Goal: Task Accomplishment & Management: Manage account settings

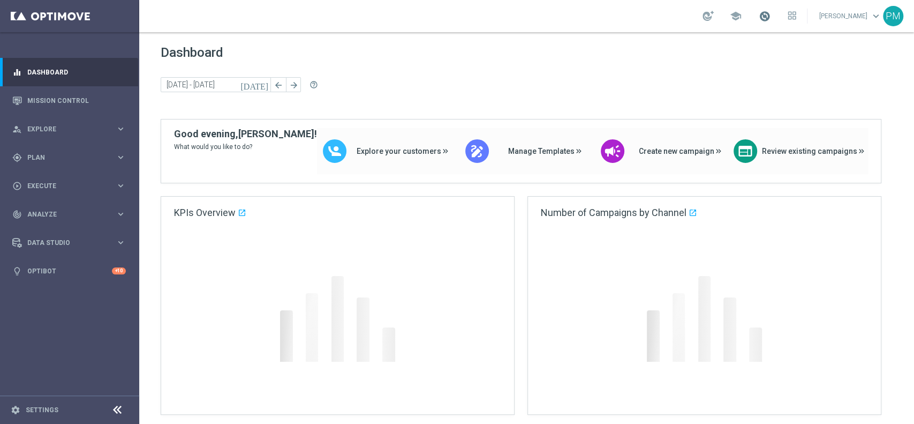
click at [759, 19] on span at bounding box center [765, 16] width 12 height 12
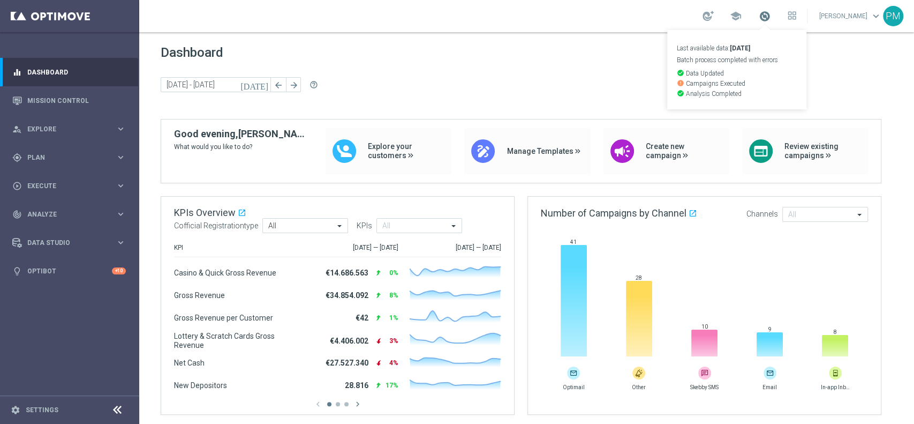
click at [759, 19] on span at bounding box center [765, 16] width 12 height 12
click at [51, 159] on span "Plan" at bounding box center [71, 157] width 88 height 6
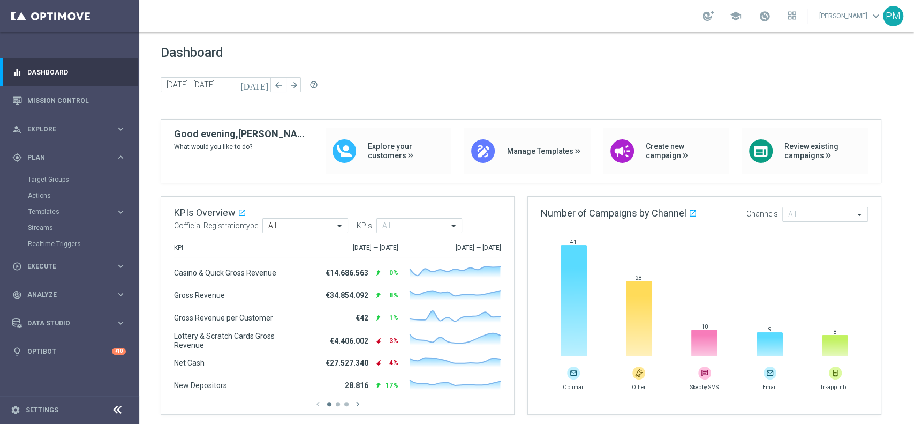
click at [51, 174] on div "Target Groups" at bounding box center [83, 179] width 110 height 16
click at [50, 182] on link "Target Groups" at bounding box center [70, 179] width 84 height 9
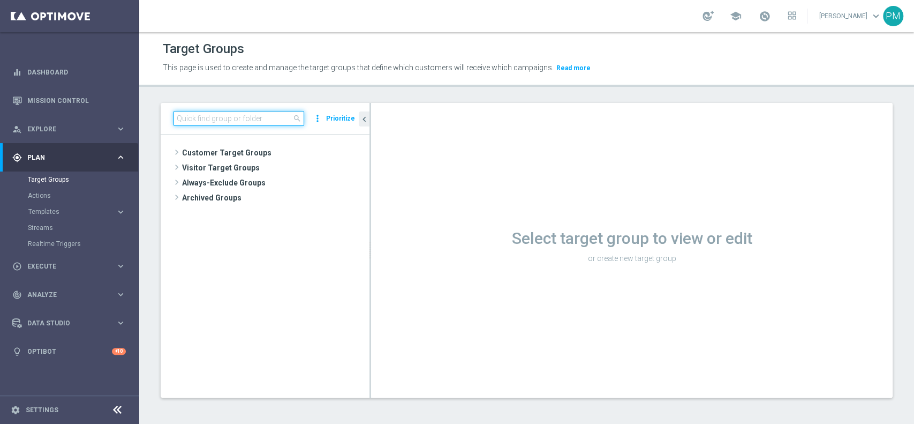
click at [287, 121] on input at bounding box center [239, 118] width 131 height 15
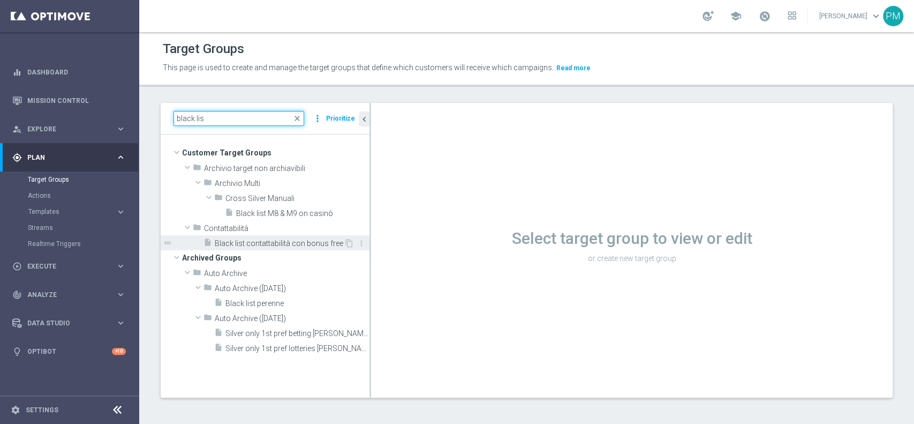
type input "black lis"
click at [269, 246] on span "Black list contattabilità con bonus free" at bounding box center [279, 243] width 129 height 9
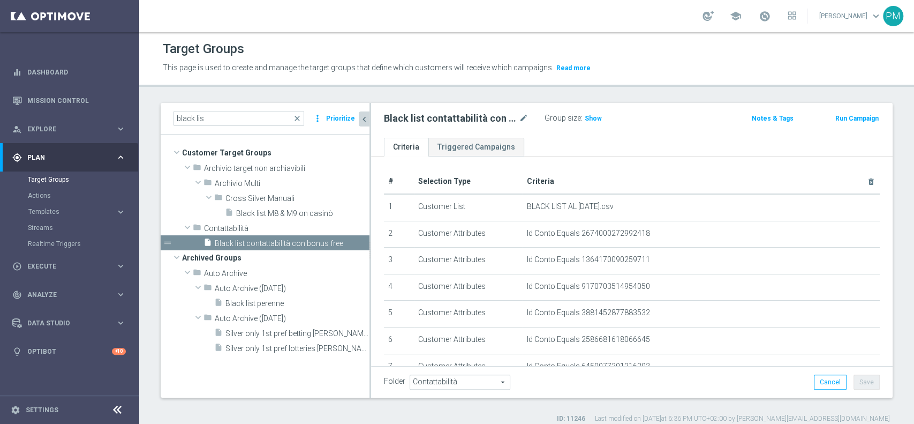
click at [364, 115] on icon "chevron_left" at bounding box center [364, 119] width 10 height 10
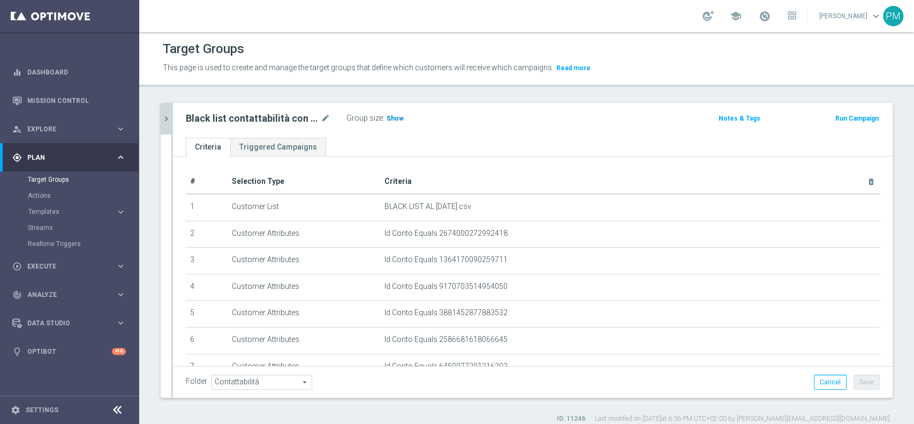
click at [398, 116] on span "Show" at bounding box center [395, 118] width 17 height 7
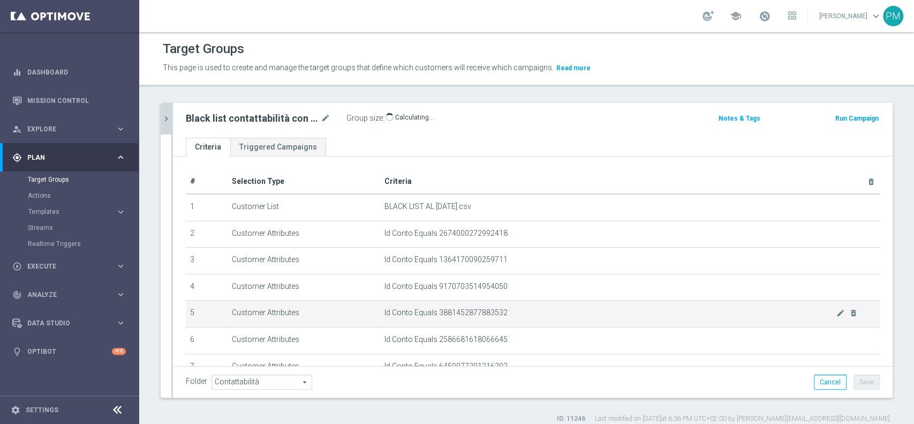
scroll to position [496, 0]
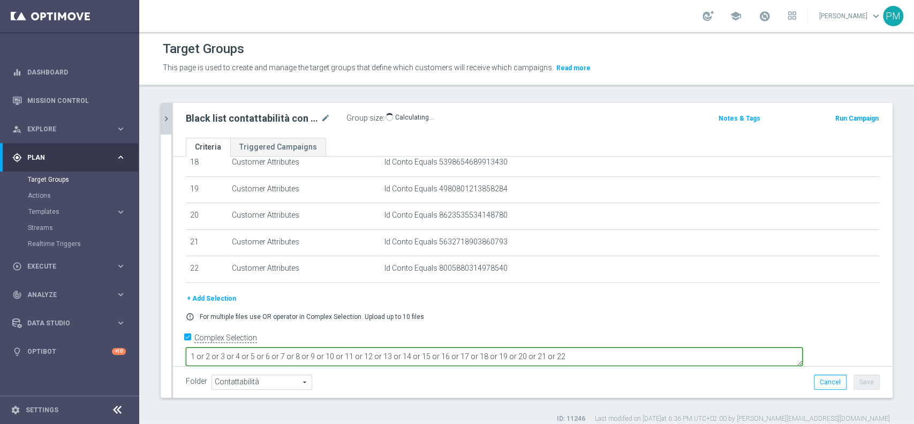
click at [666, 347] on textarea "1 or 2 or 3 or 4 or 5 or 6 or 7 or 8 or 9 or 10 or 11 or 12 or 13 or 14 or 15 o…" at bounding box center [494, 356] width 617 height 19
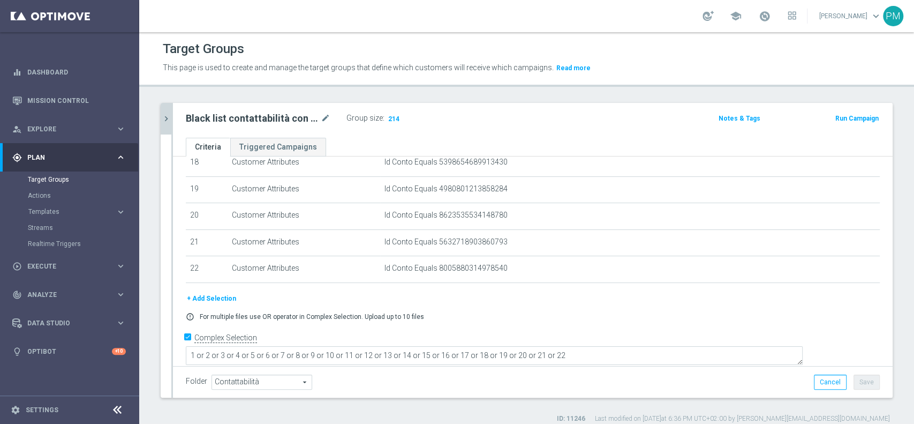
click at [208, 300] on button "+ Add Selection" at bounding box center [211, 298] width 51 height 12
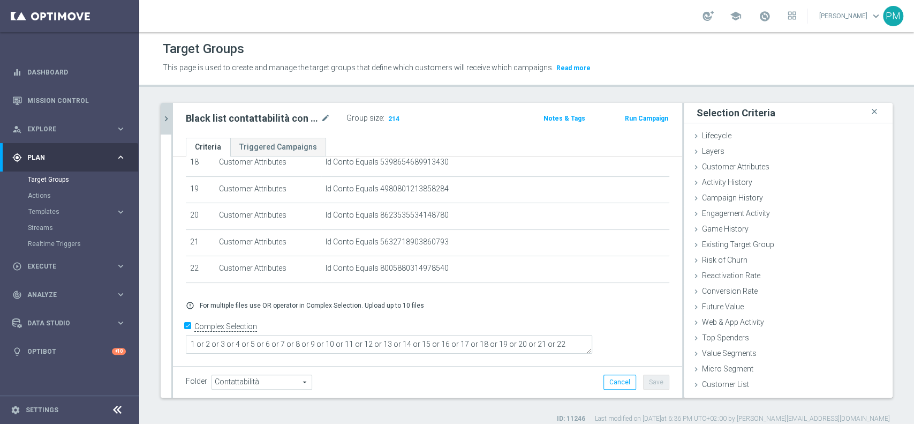
scroll to position [484, 0]
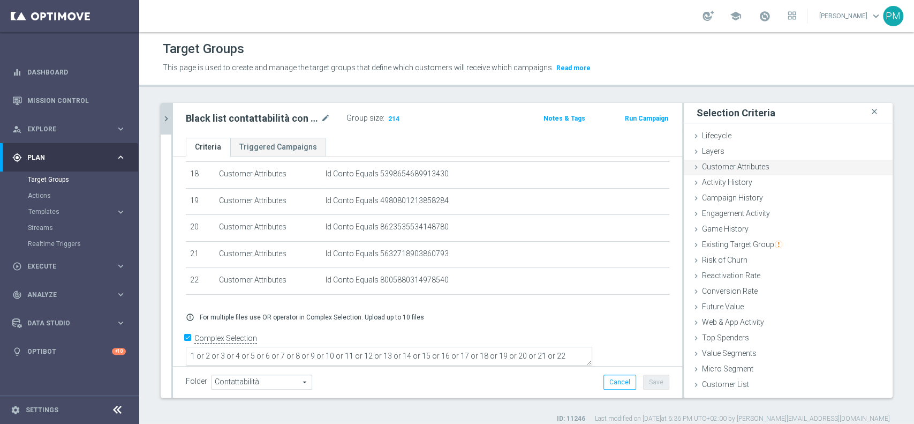
click at [724, 167] on span "Customer Attributes" at bounding box center [735, 166] width 67 height 9
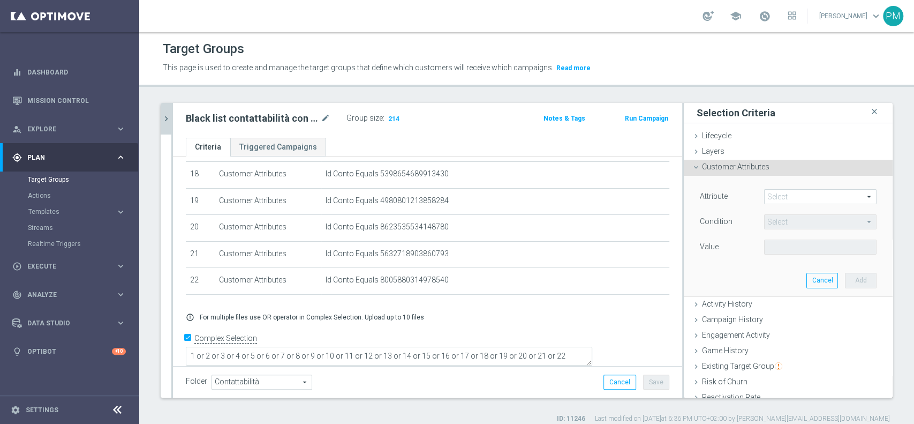
click at [789, 197] on span at bounding box center [820, 197] width 111 height 14
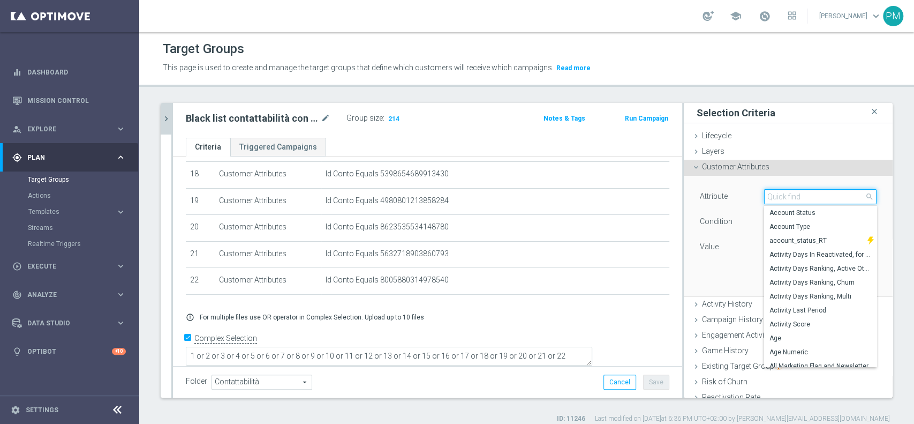
click at [789, 197] on input "search" at bounding box center [820, 196] width 112 height 15
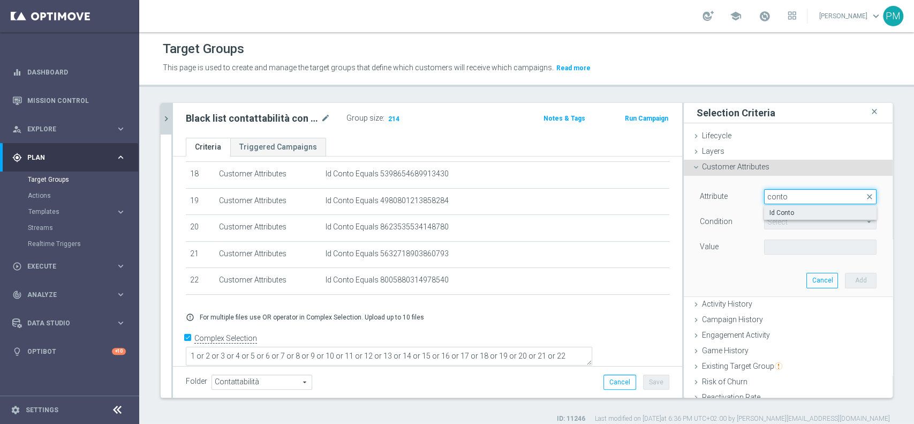
type input "conto"
click at [782, 212] on span "Id Conto" at bounding box center [821, 212] width 102 height 9
type input "Id Conto"
type input "Equals"
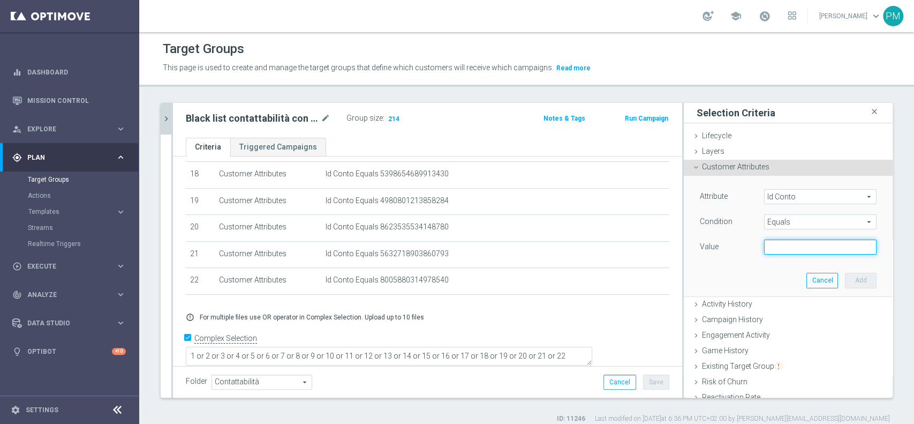
click at [788, 247] on input "text" at bounding box center [820, 246] width 112 height 15
paste input "1045269222278383"
type input "1045269222278383"
click at [845, 278] on button "Add" at bounding box center [861, 280] width 32 height 15
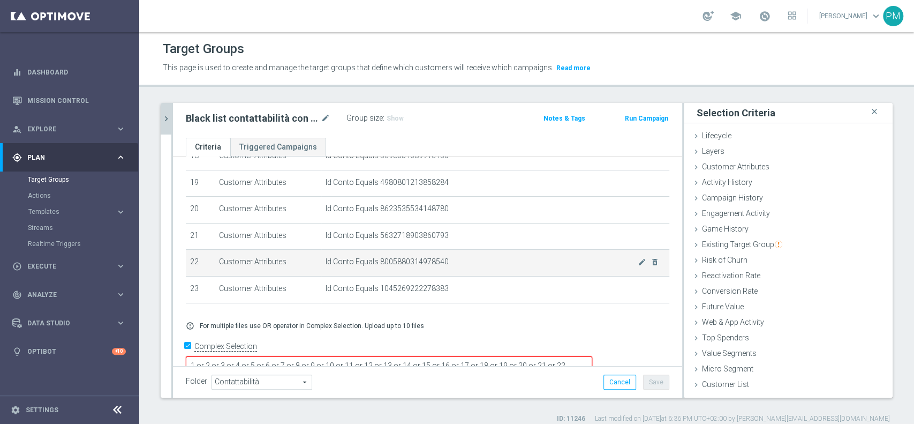
scroll to position [513, 0]
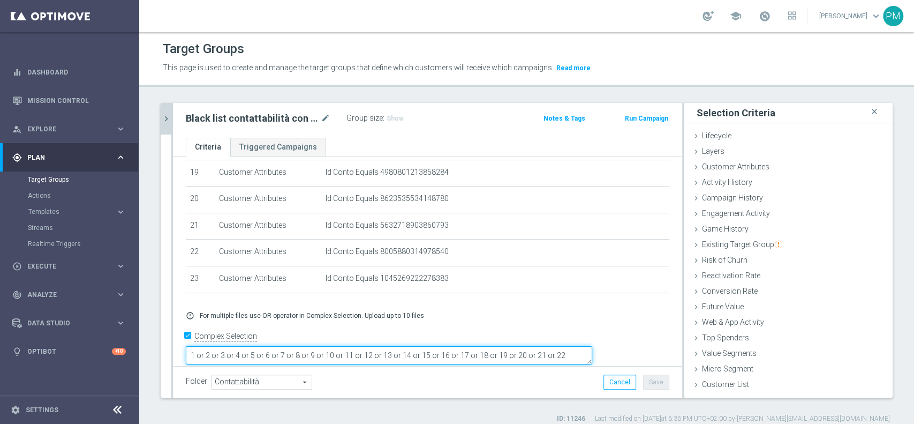
click at [592, 346] on textarea "1 or 2 or 3 or 4 or 5 or 6 or 7 or 8 or 9 or 10 or 11 or 12 or 13 or 14 or 15 o…" at bounding box center [389, 355] width 407 height 19
type textarea "1 or 2 or 3 or 4 or 5 or 6 or 7 or 8 or 9 or 10 or 11 or 12 or 13 or 14 or 15 o…"
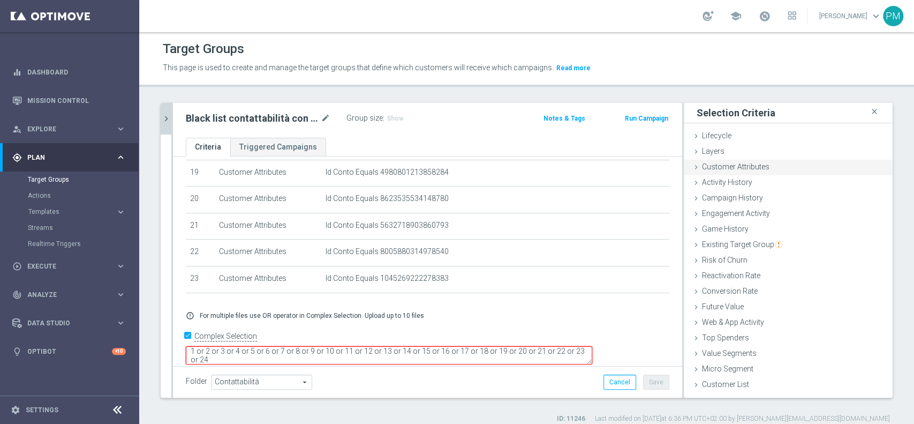
click at [748, 165] on span "Customer Attributes" at bounding box center [735, 166] width 67 height 9
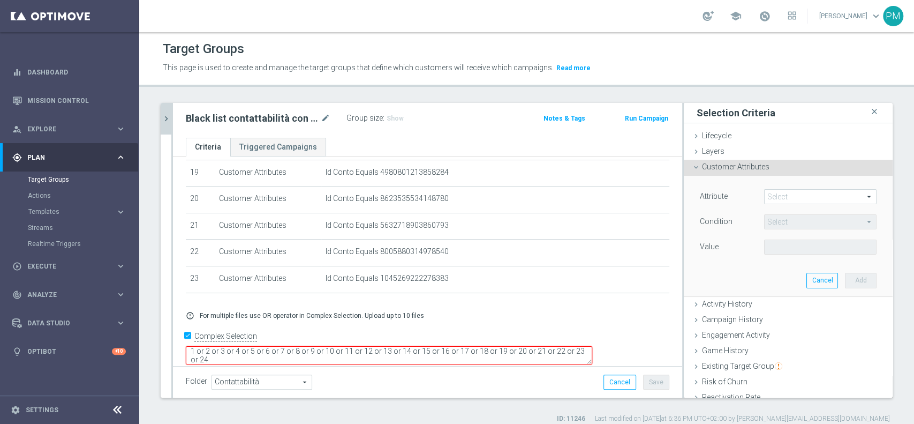
click at [776, 195] on span at bounding box center [820, 197] width 111 height 14
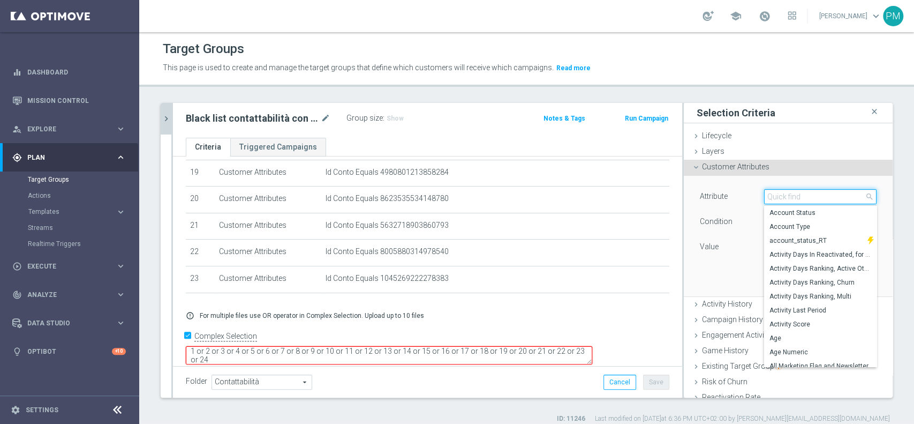
click at [777, 197] on input "search" at bounding box center [820, 196] width 112 height 15
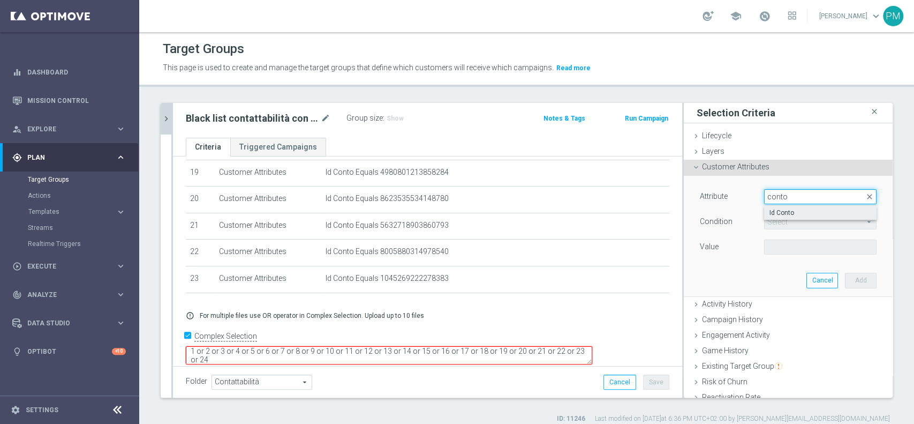
type input "conto"
click at [785, 209] on span "Id Conto" at bounding box center [821, 212] width 102 height 9
type input "Id Conto"
type input "Equals"
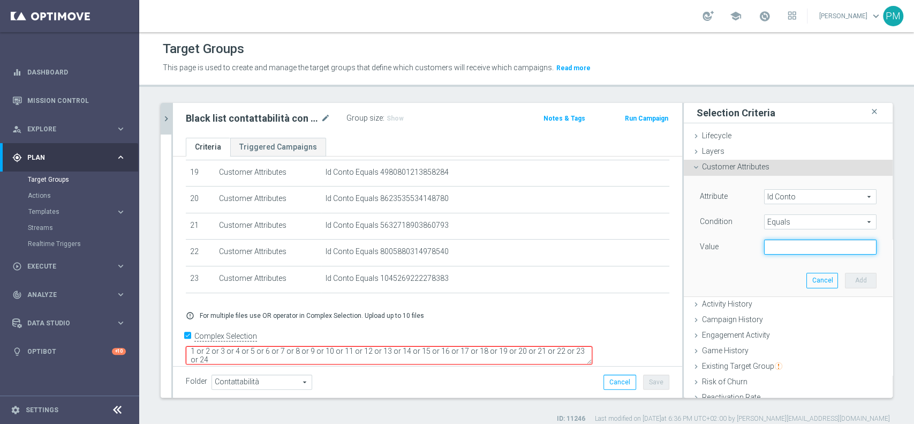
click at [772, 251] on input "text" at bounding box center [820, 246] width 112 height 15
paste input "[CREDIT_CARD_NUMBER]"
type input "[CREDIT_CARD_NUMBER]"
click at [845, 280] on button "Add" at bounding box center [861, 280] width 32 height 15
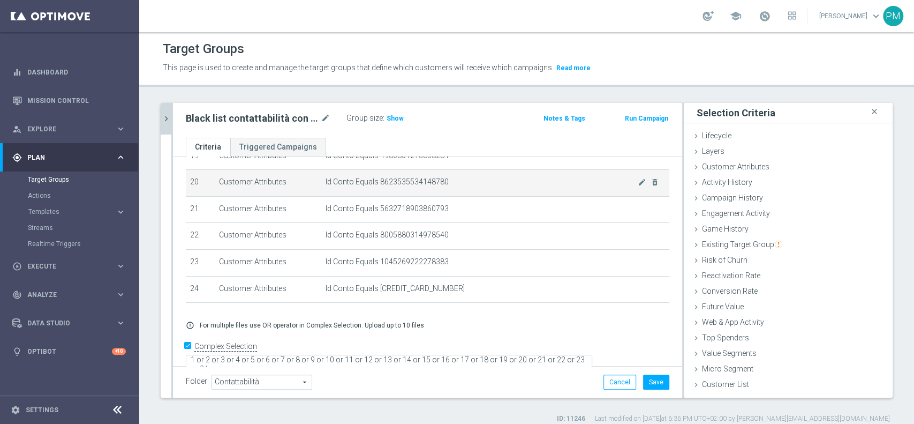
scroll to position [538, 0]
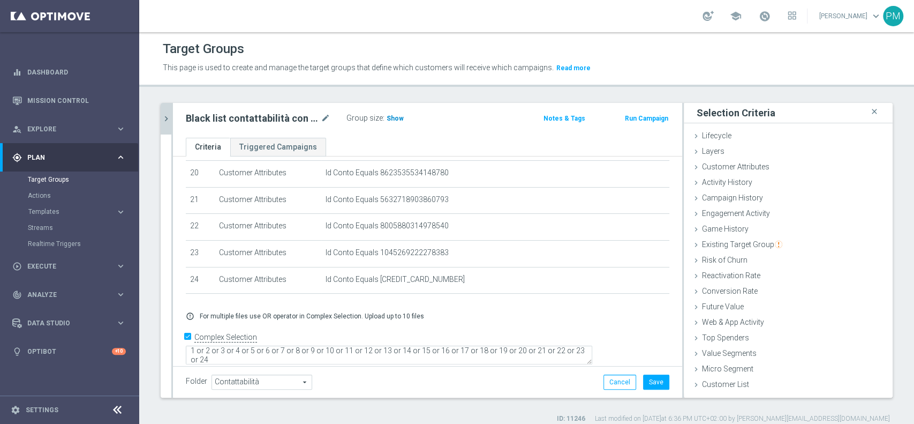
click at [396, 122] on span "Show" at bounding box center [395, 118] width 17 height 7
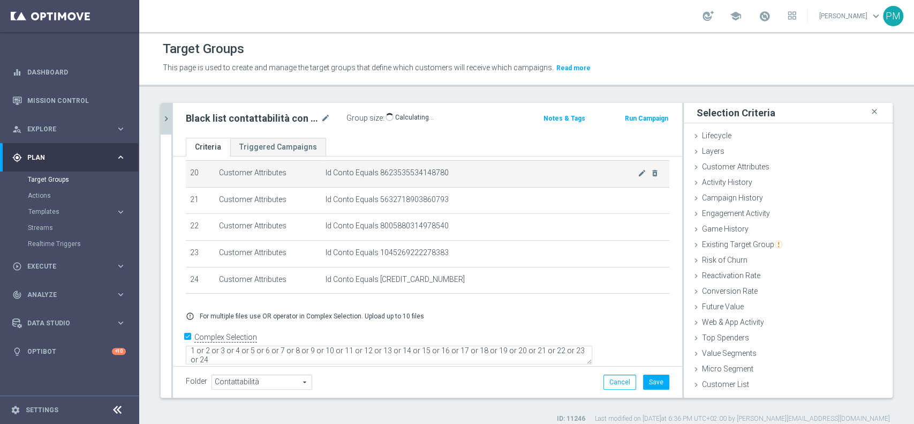
scroll to position [9, 0]
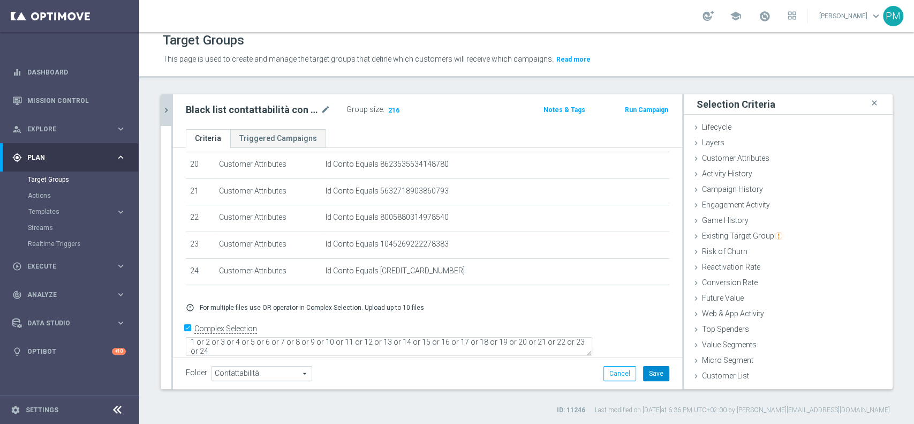
click at [648, 374] on button "Save" at bounding box center [656, 373] width 26 height 15
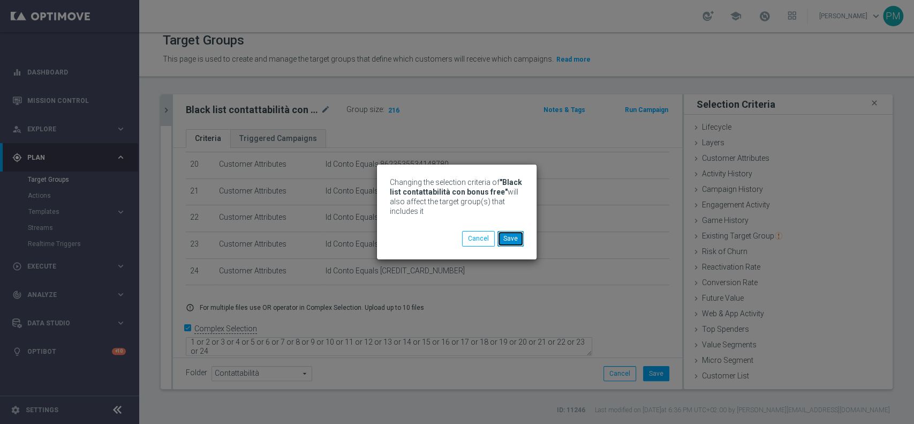
click at [513, 242] on button "Save" at bounding box center [511, 238] width 26 height 15
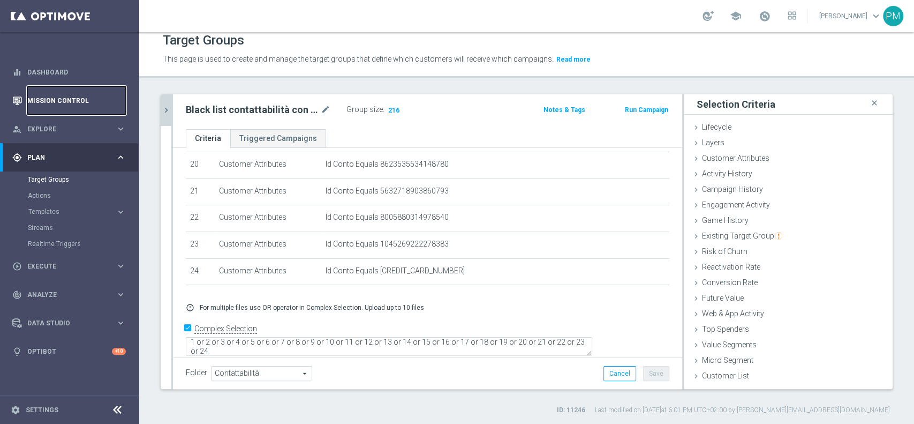
click at [69, 105] on link "Mission Control" at bounding box center [76, 100] width 99 height 28
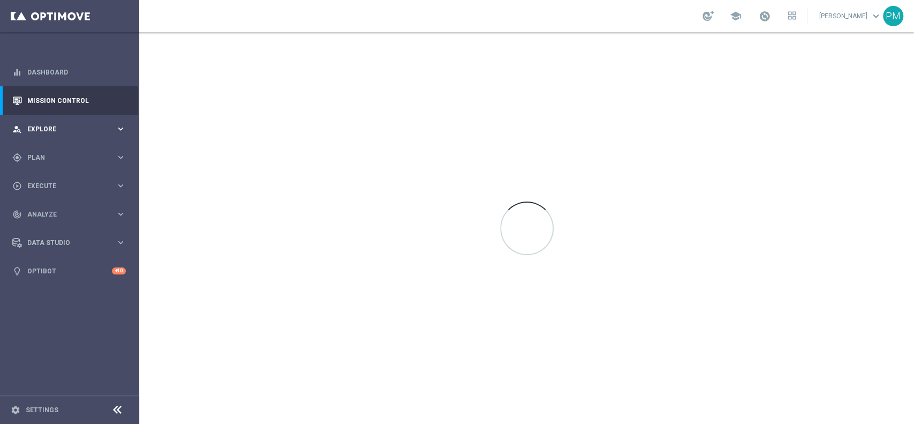
click at [61, 123] on div "person_search Explore keyboard_arrow_right" at bounding box center [69, 129] width 138 height 28
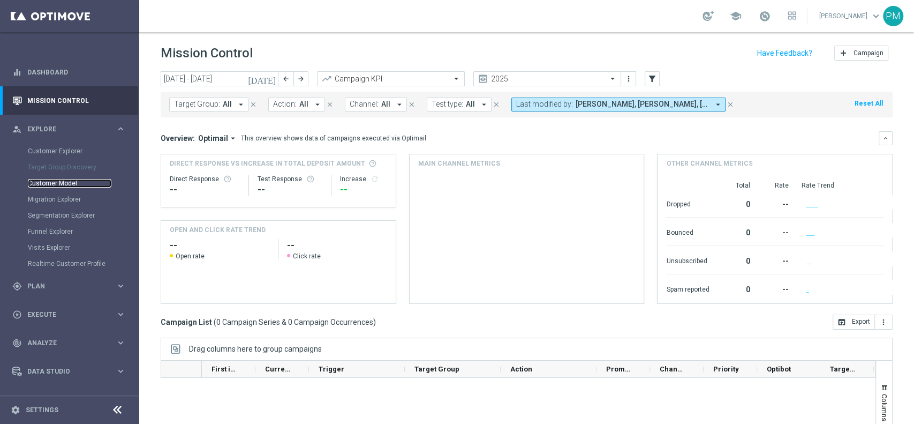
click at [59, 183] on link "Customer Model" at bounding box center [70, 183] width 84 height 9
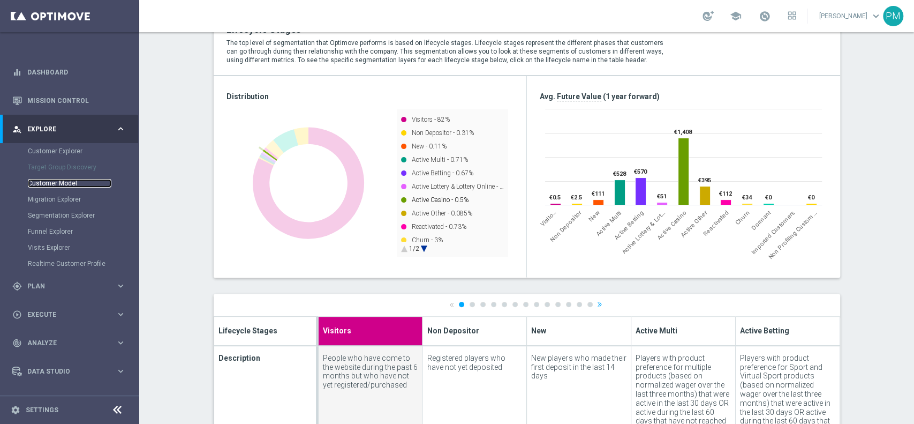
scroll to position [285, 0]
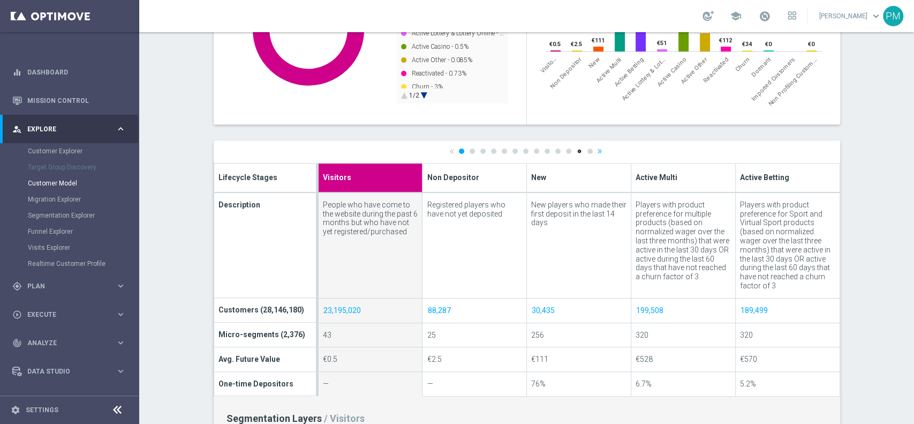
click at [577, 150] on link "12" at bounding box center [579, 150] width 5 height 5
type input "Imported Customers"
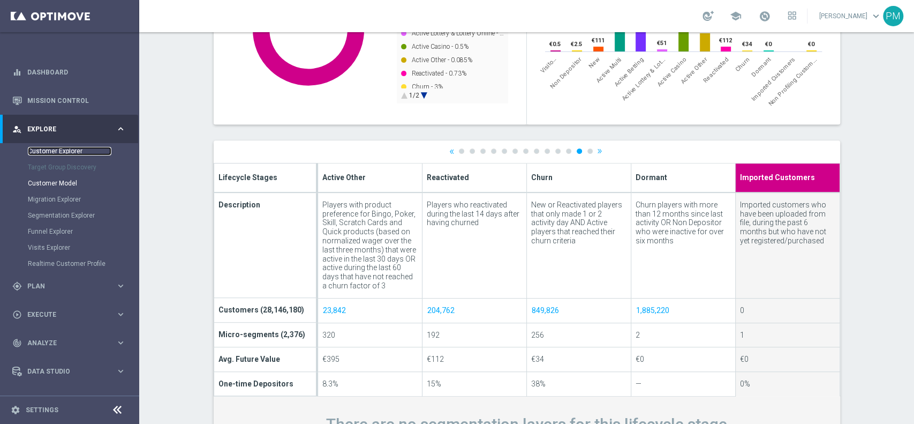
click at [56, 153] on link "Customer Explorer" at bounding box center [70, 151] width 84 height 9
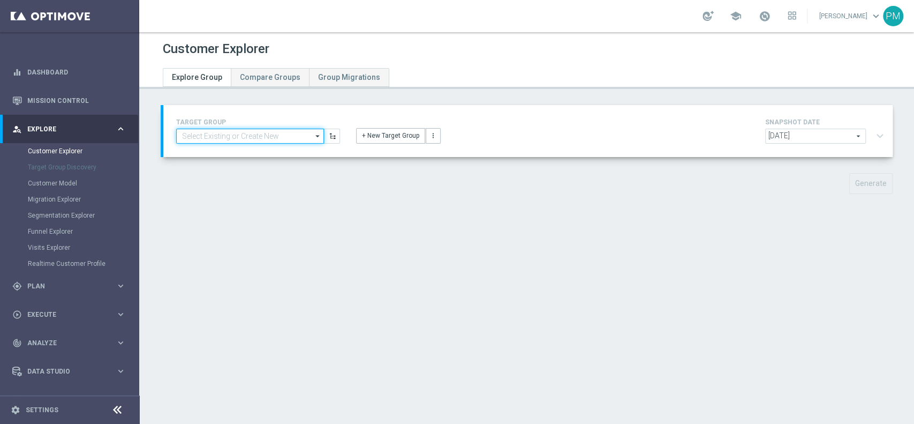
click at [285, 135] on input at bounding box center [250, 136] width 148 height 15
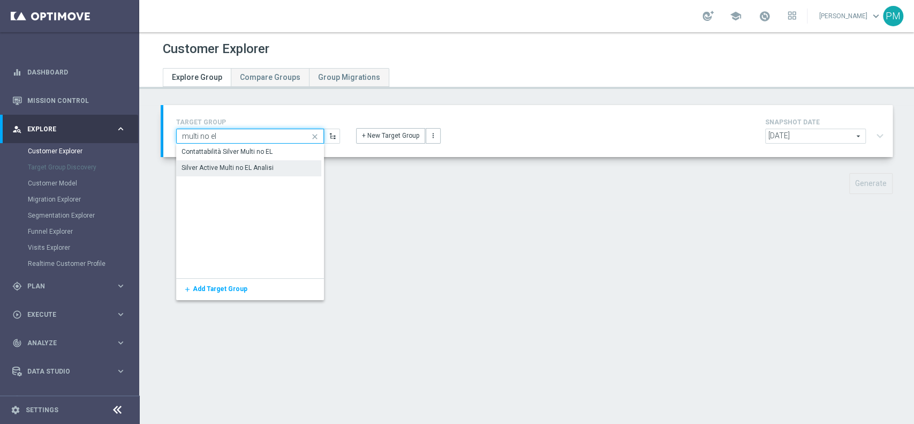
type input "multi no el"
click at [217, 166] on div "Silver Active Multi no EL Analisi" at bounding box center [228, 168] width 92 height 10
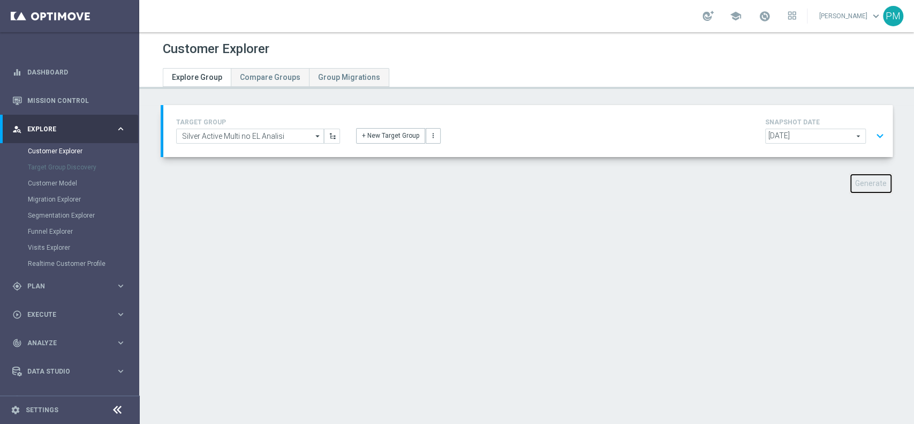
click at [862, 182] on button "Generate" at bounding box center [870, 183] width 43 height 21
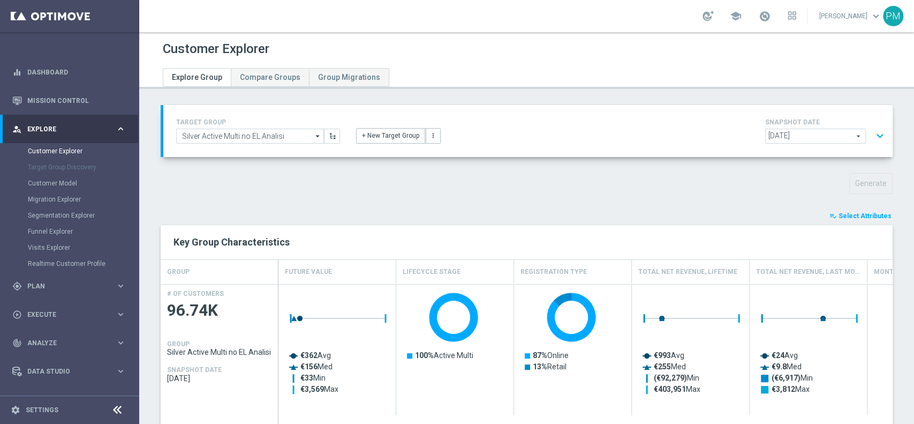
click at [867, 219] on span "Select Attributes" at bounding box center [865, 215] width 53 height 7
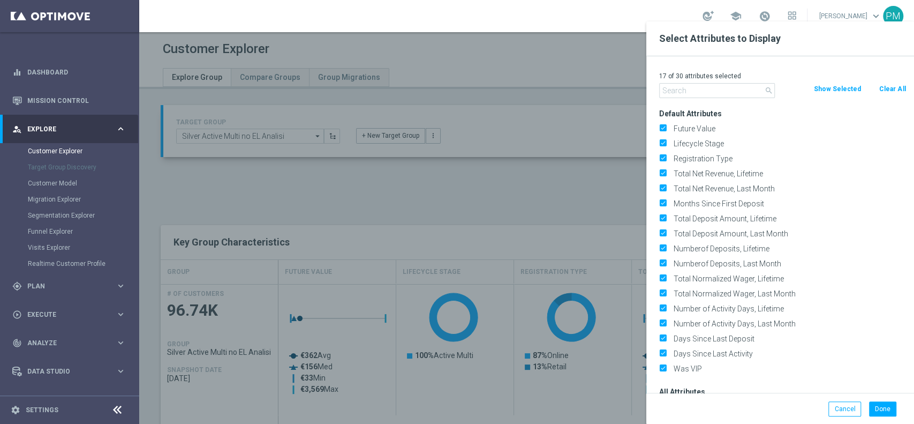
click at [892, 92] on button "Clear All" at bounding box center [892, 89] width 28 height 12
checkbox input "false"
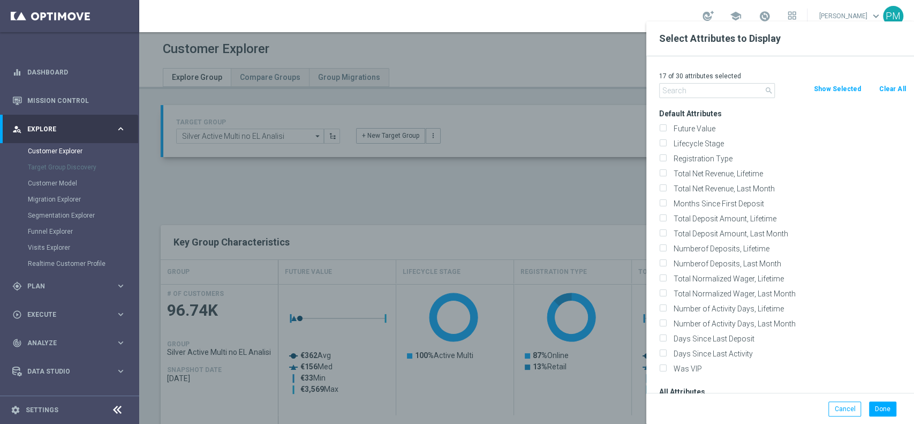
checkbox input "false"
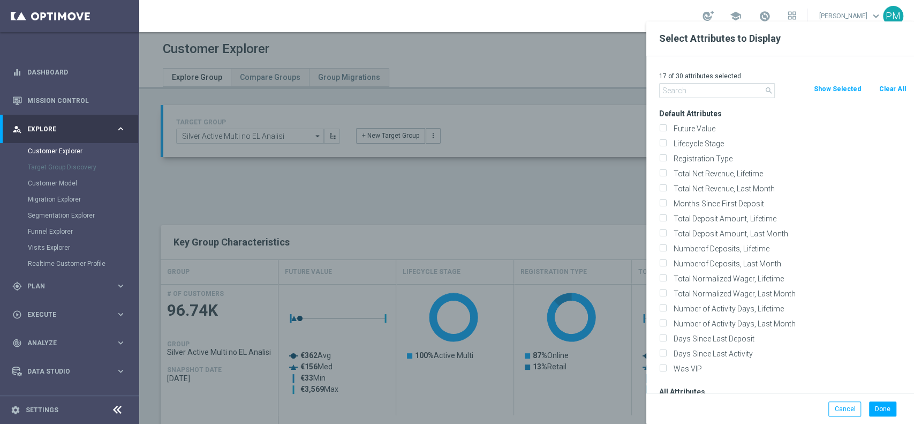
checkbox input "false"
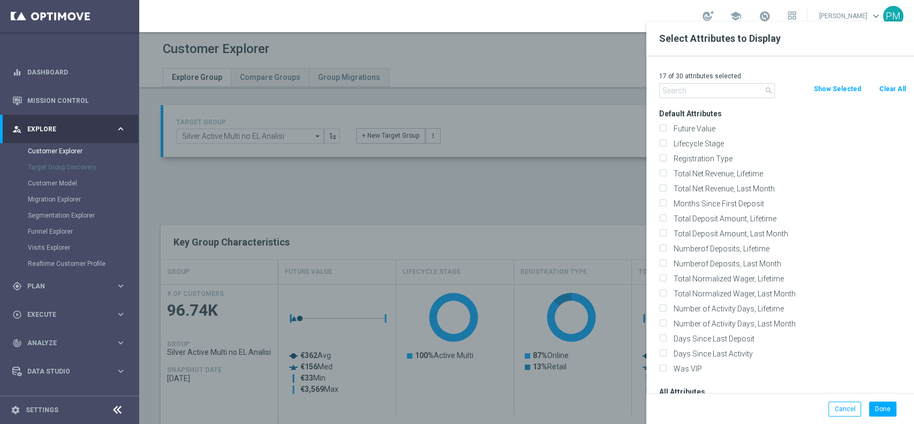
checkbox input "false"
click at [698, 96] on input "text" at bounding box center [717, 90] width 116 height 15
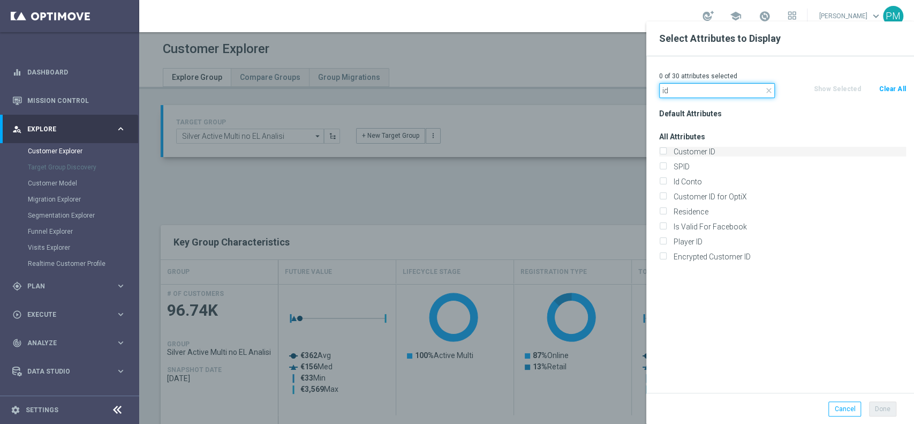
type input "id"
click at [698, 149] on label "Customer ID" at bounding box center [788, 152] width 236 height 10
click at [666, 149] on input "Customer ID" at bounding box center [662, 152] width 7 height 7
checkbox input "true"
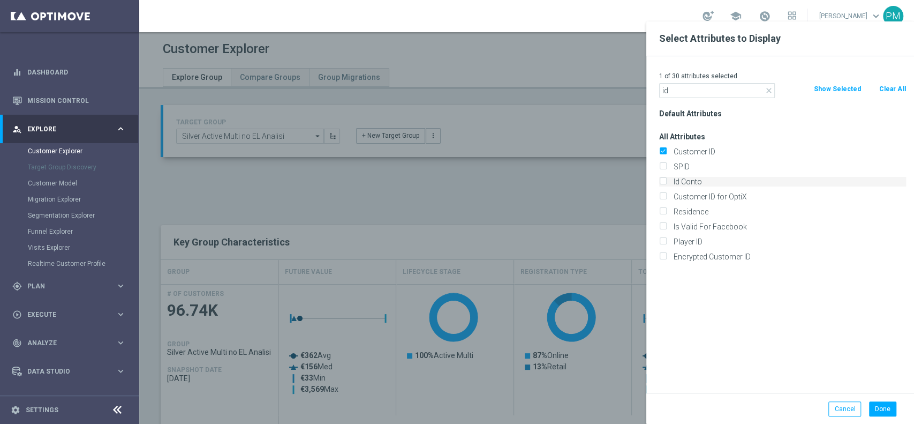
click at [696, 185] on label "Id Conto" at bounding box center [788, 182] width 236 height 10
click at [666, 185] on input "Id Conto" at bounding box center [662, 182] width 7 height 7
checkbox input "true"
click at [683, 92] on input "id" at bounding box center [717, 90] width 116 height 15
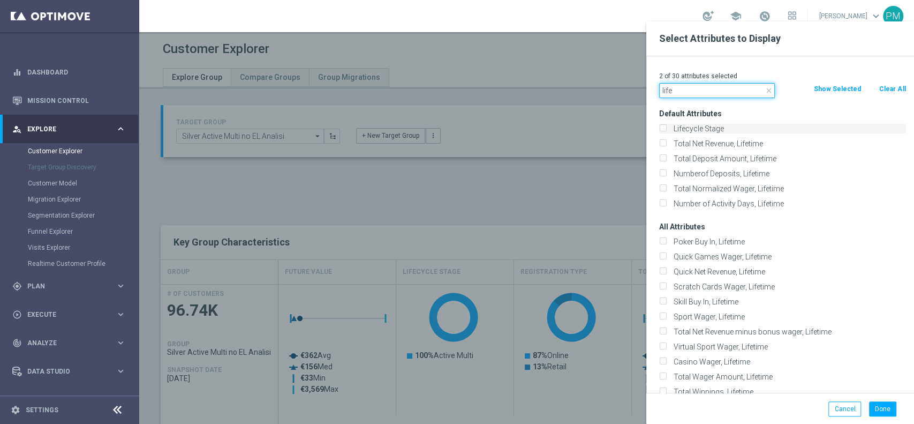
type input "life"
click at [694, 131] on label "Lifecycle Stage" at bounding box center [788, 129] width 236 height 10
click at [666, 131] on input "Lifecycle Stage" at bounding box center [662, 129] width 7 height 7
checkbox input "true"
click at [879, 409] on button "Done" at bounding box center [882, 408] width 27 height 15
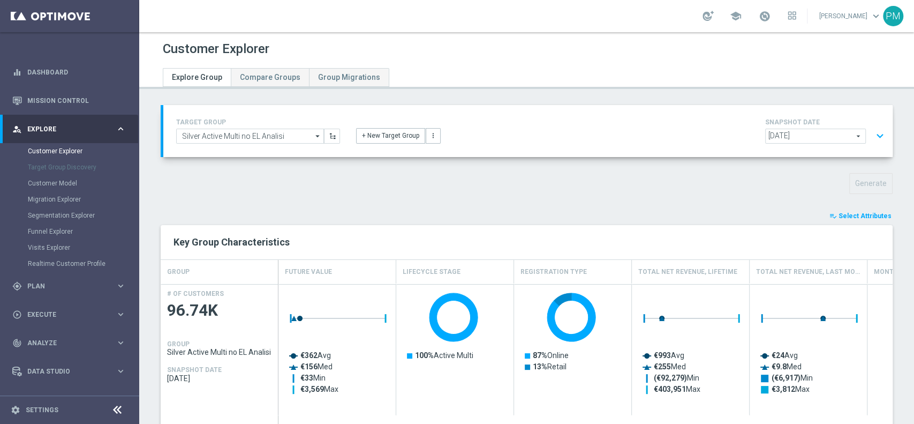
type input "Search"
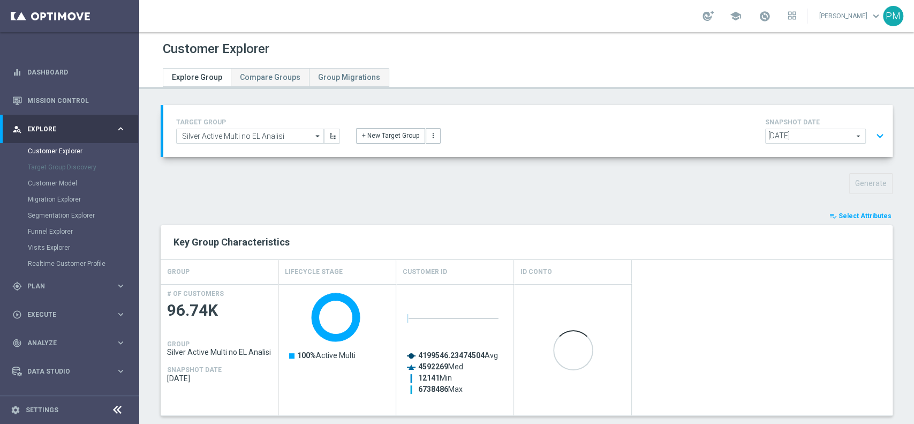
click at [874, 135] on button "expand_more" at bounding box center [880, 136] width 16 height 20
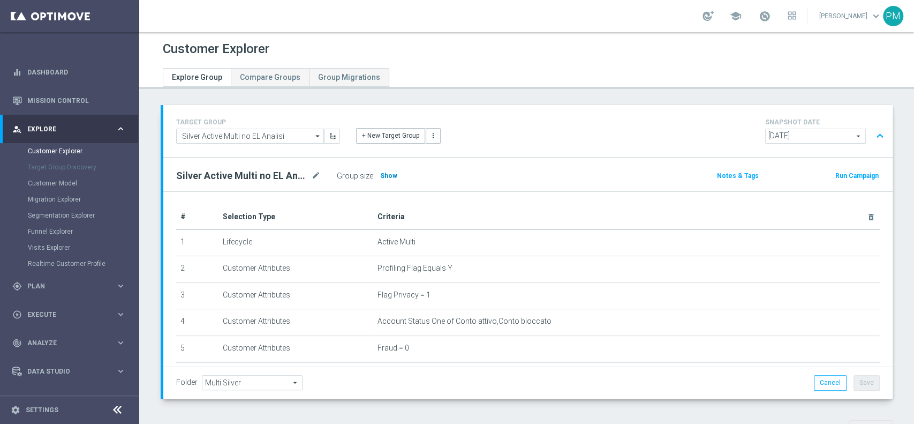
click at [386, 177] on span "Show" at bounding box center [388, 175] width 17 height 7
click at [872, 134] on button "expand_less" at bounding box center [880, 136] width 16 height 20
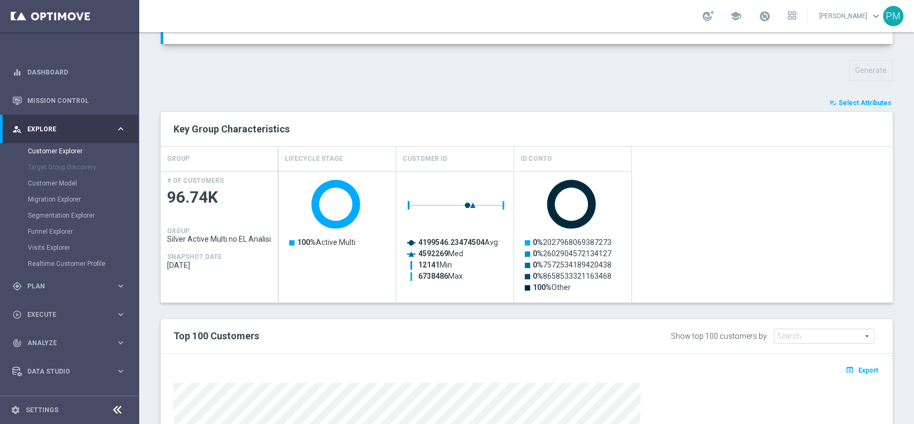
scroll to position [330, 0]
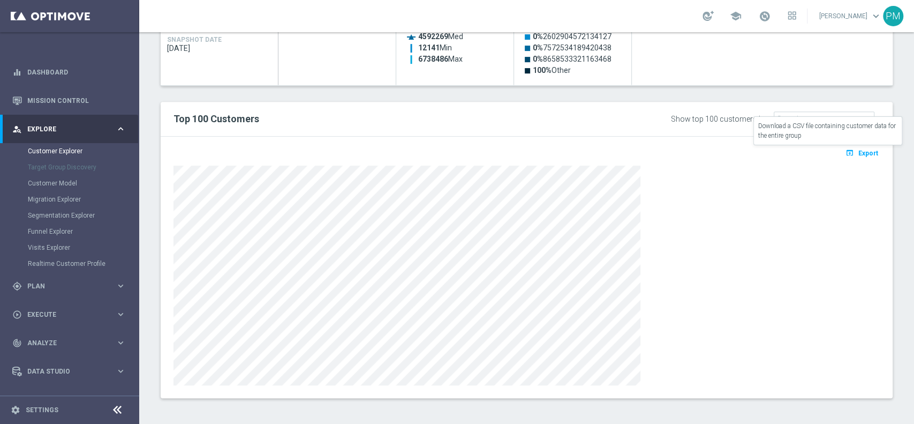
click at [859, 153] on span "Export" at bounding box center [869, 152] width 20 height 7
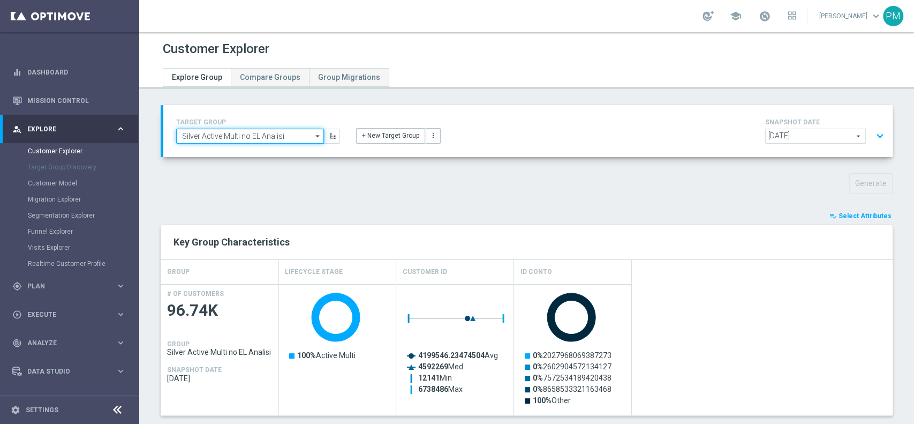
click at [244, 136] on input "Silver Active Multi no EL Analisi" at bounding box center [250, 136] width 148 height 15
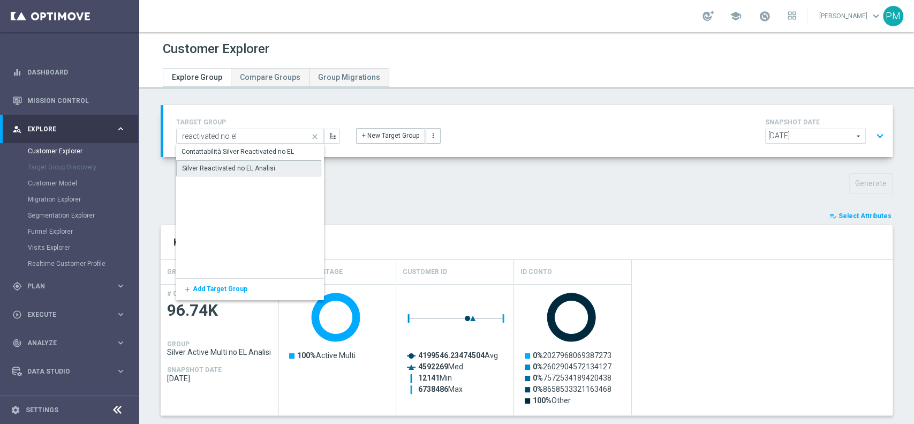
click at [234, 171] on div "Silver Reactivated no EL Analisi" at bounding box center [228, 168] width 93 height 10
type input "Silver Reactivated no EL Analisi"
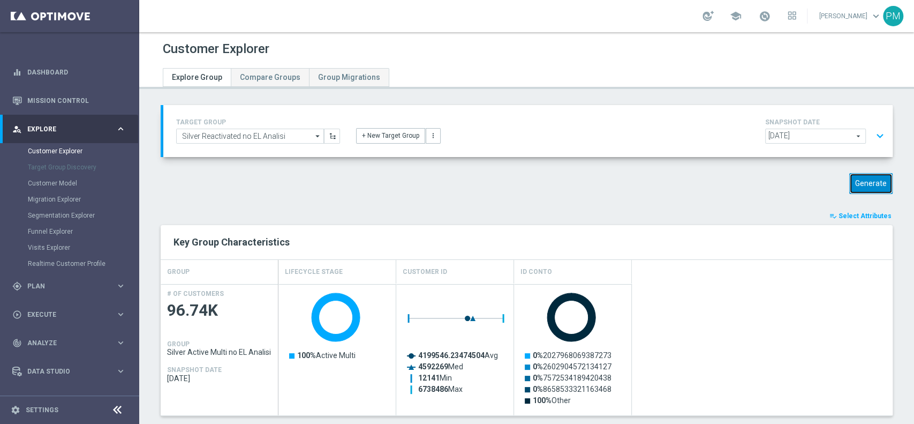
click at [850, 183] on button "Generate" at bounding box center [870, 183] width 43 height 21
click at [874, 136] on button "expand_more" at bounding box center [880, 136] width 16 height 20
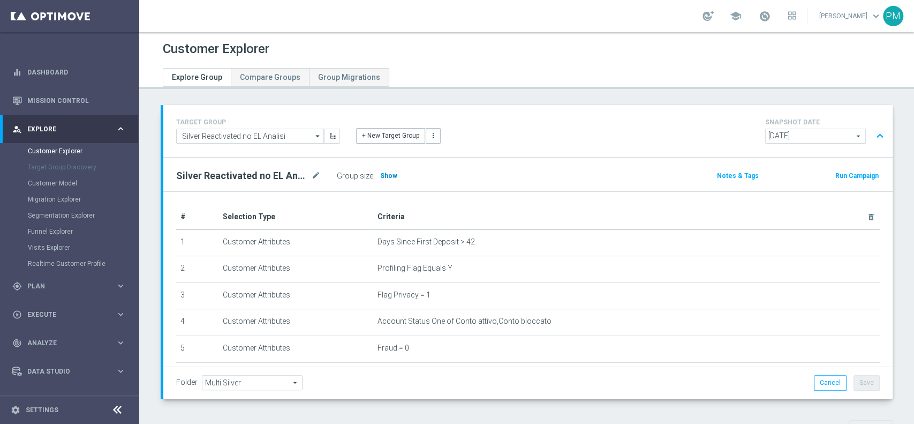
click at [389, 177] on span "Show" at bounding box center [388, 175] width 17 height 7
click at [872, 131] on button "expand_less" at bounding box center [880, 136] width 16 height 20
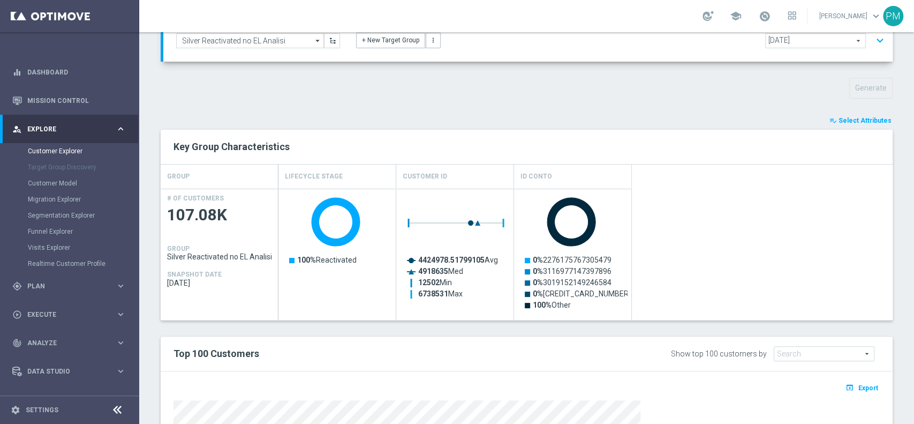
scroll to position [330, 0]
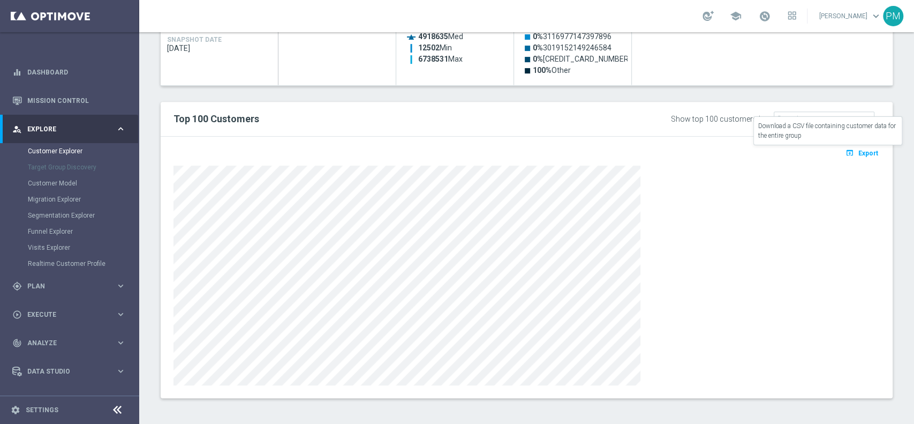
click at [845, 147] on button "open_in_browser Export" at bounding box center [862, 153] width 36 height 14
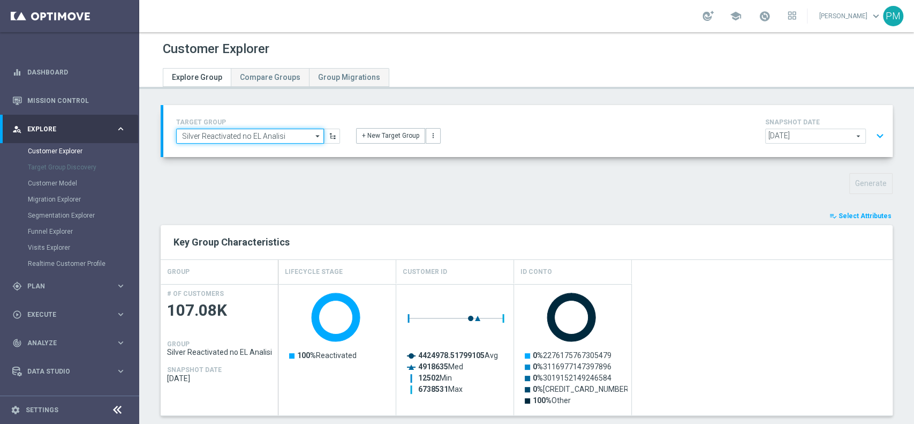
click at [242, 133] on input "Silver Reactivated no EL Analisi" at bounding box center [250, 136] width 148 height 15
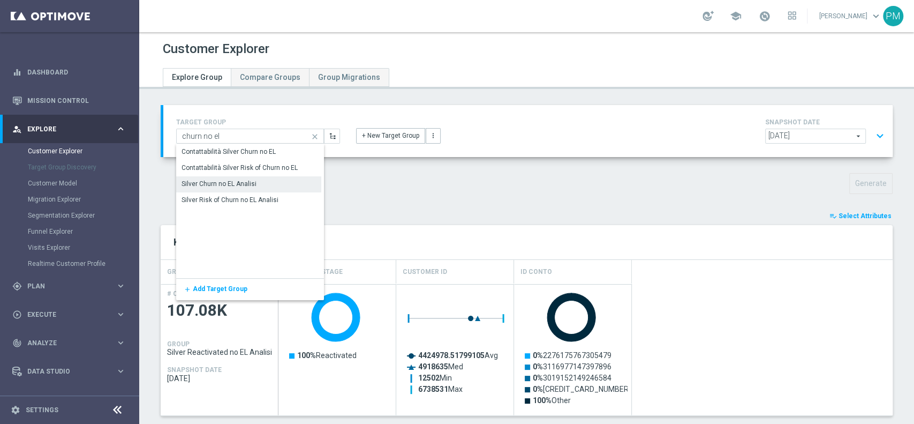
click at [246, 180] on div "Silver Churn no EL Analisi" at bounding box center [219, 184] width 75 height 10
type input "Silver Churn no EL Analisi"
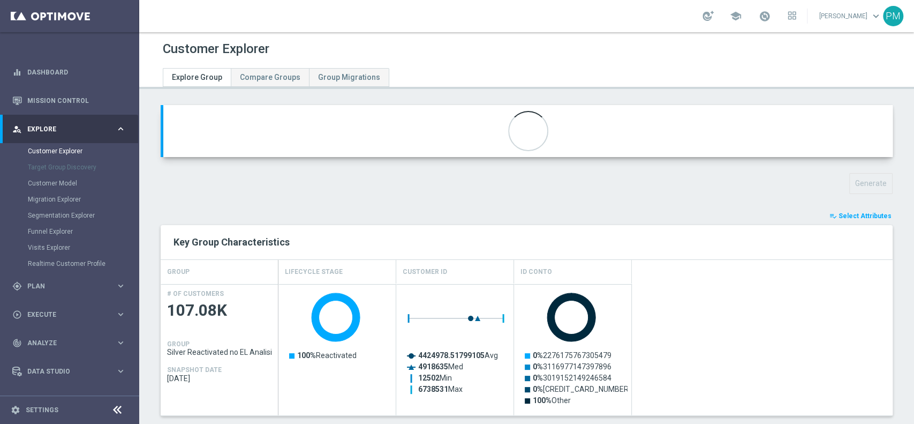
type input "Customer Target Groups"
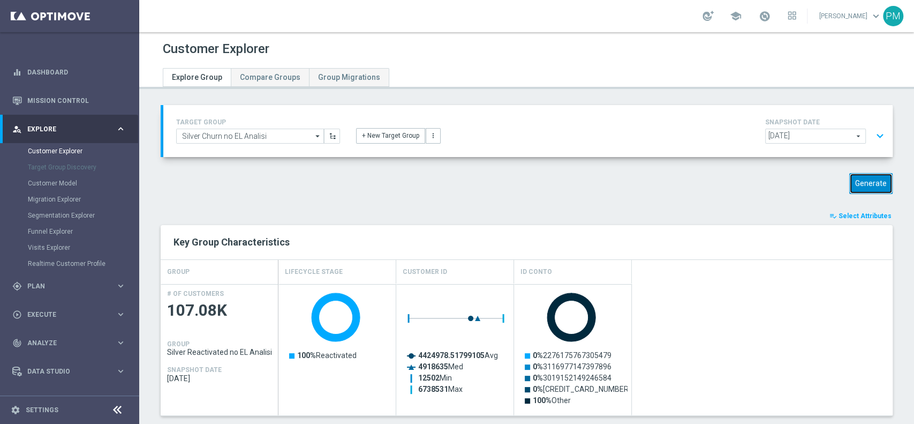
click at [868, 180] on button "Generate" at bounding box center [870, 183] width 43 height 21
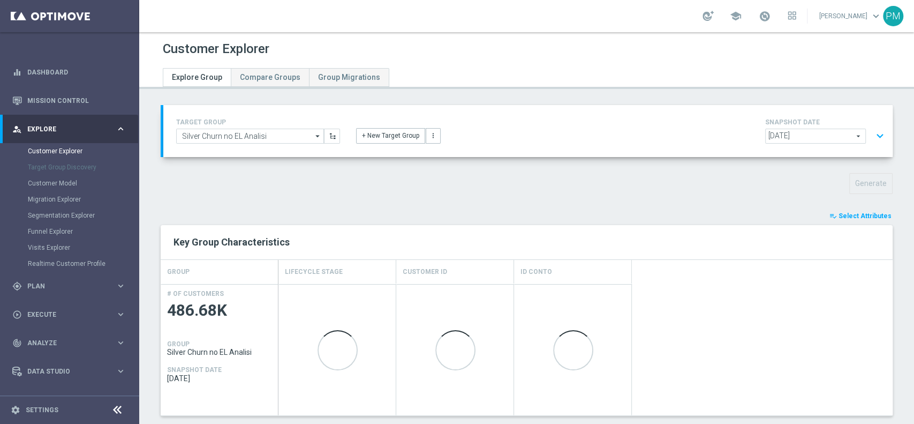
click at [875, 132] on button "expand_more" at bounding box center [880, 136] width 16 height 20
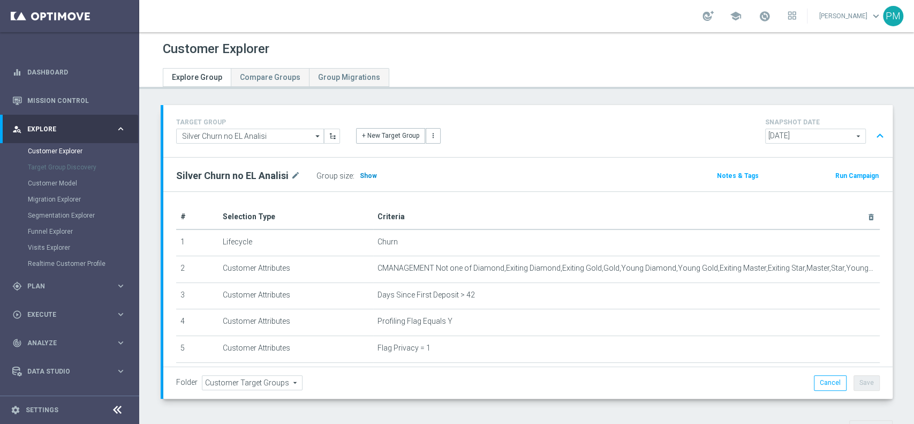
click at [360, 174] on span "Show" at bounding box center [368, 175] width 17 height 7
click at [872, 132] on button "expand_less" at bounding box center [880, 136] width 16 height 20
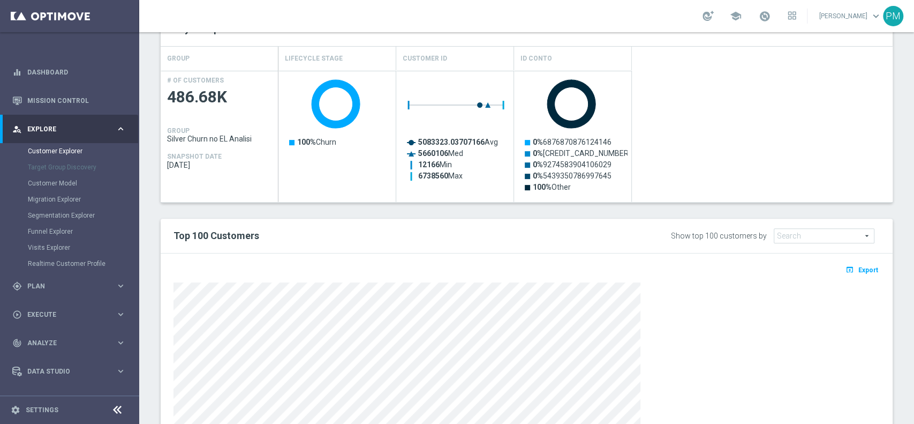
scroll to position [330, 0]
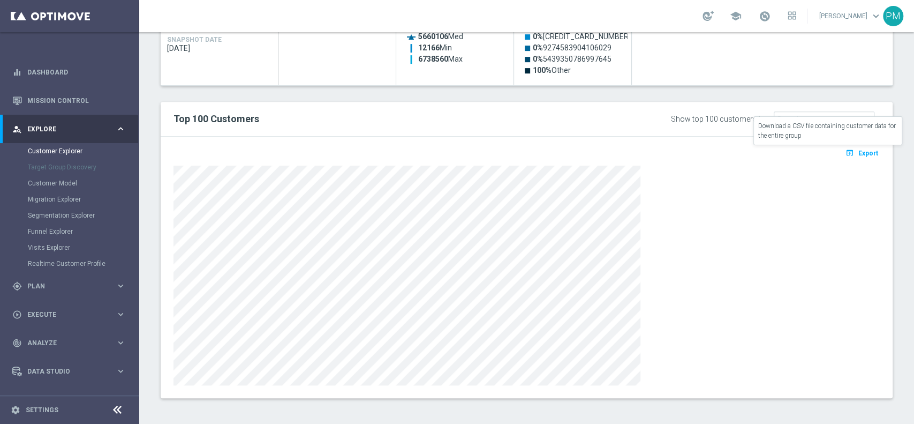
click at [859, 155] on span "Export" at bounding box center [869, 152] width 20 height 7
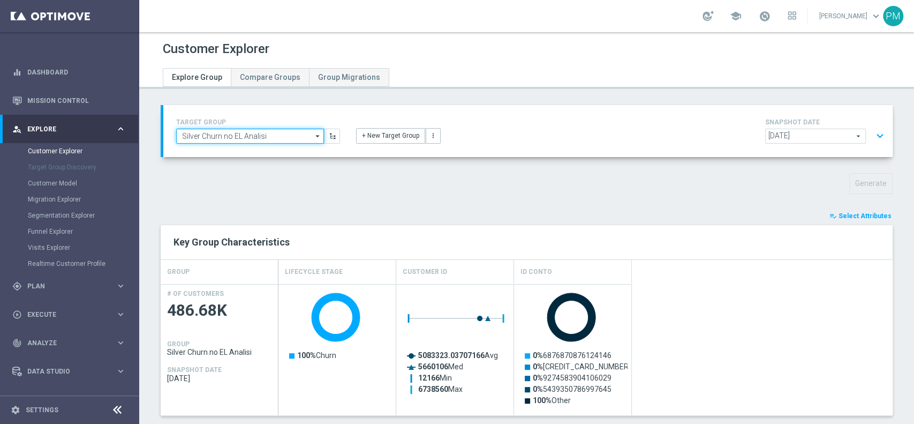
click at [264, 138] on input "Silver Churn no EL Analisi" at bounding box center [250, 136] width 148 height 15
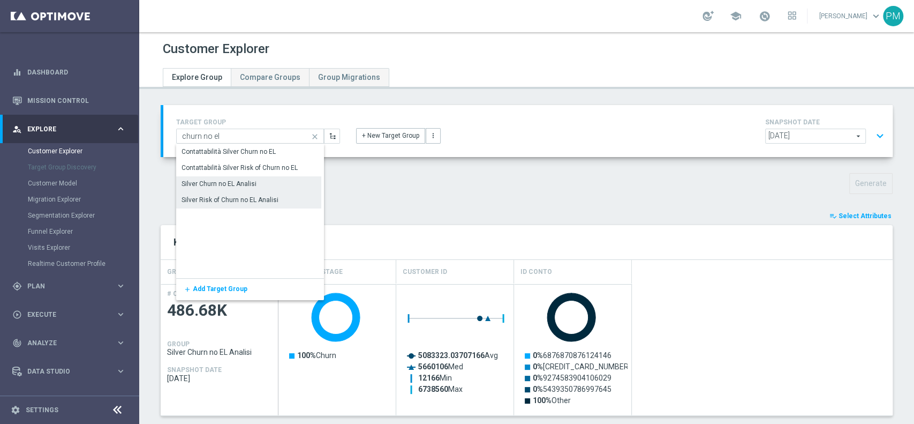
click at [250, 204] on div "Silver Risk of Churn no EL Analisi" at bounding box center [230, 200] width 97 height 10
type input "Silver Risk of Churn no EL Analisi"
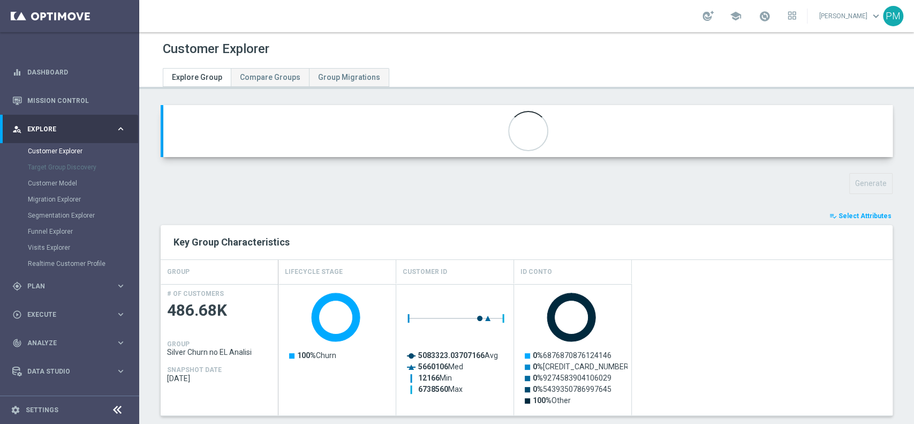
type input "Active Multi Riattivati cont"
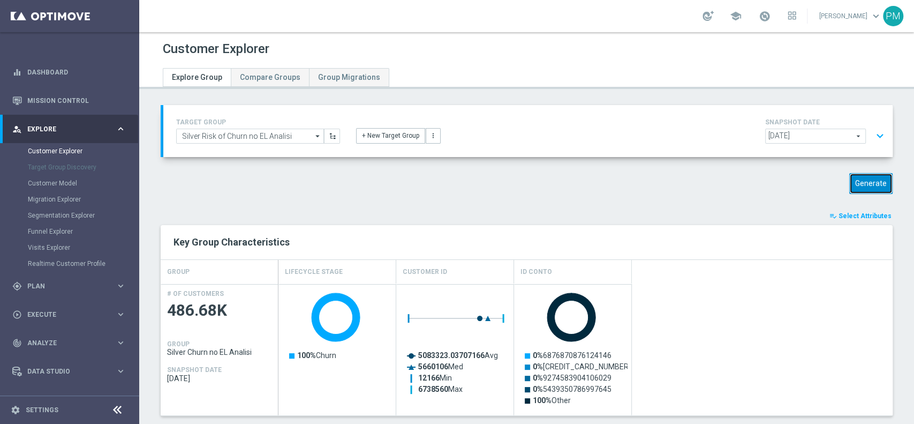
click at [870, 184] on button "Generate" at bounding box center [870, 183] width 43 height 21
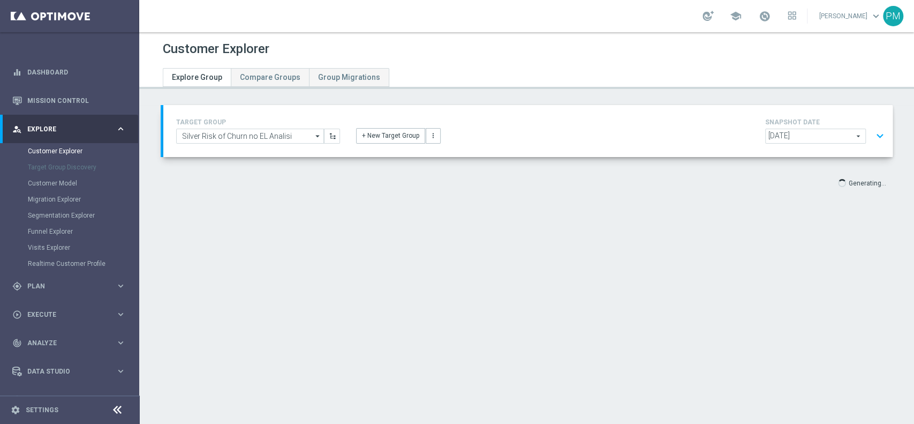
click at [872, 138] on button "expand_more" at bounding box center [880, 136] width 16 height 20
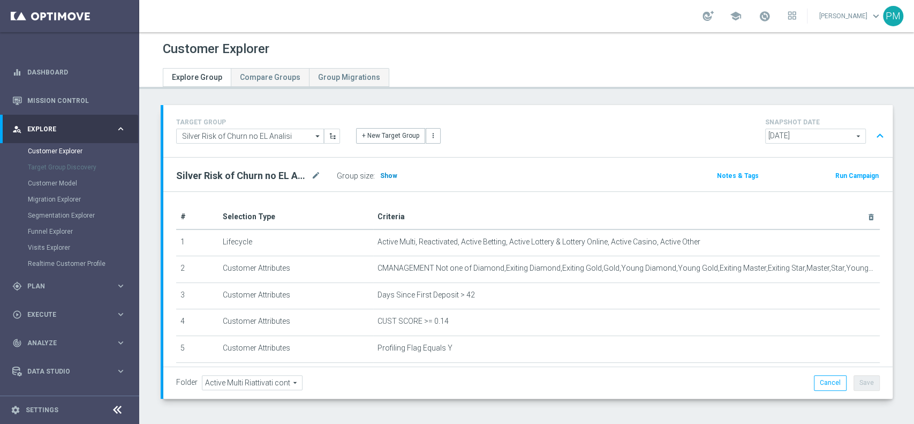
click at [391, 173] on span "Show" at bounding box center [388, 175] width 17 height 7
click at [872, 136] on button "expand_less" at bounding box center [880, 136] width 16 height 20
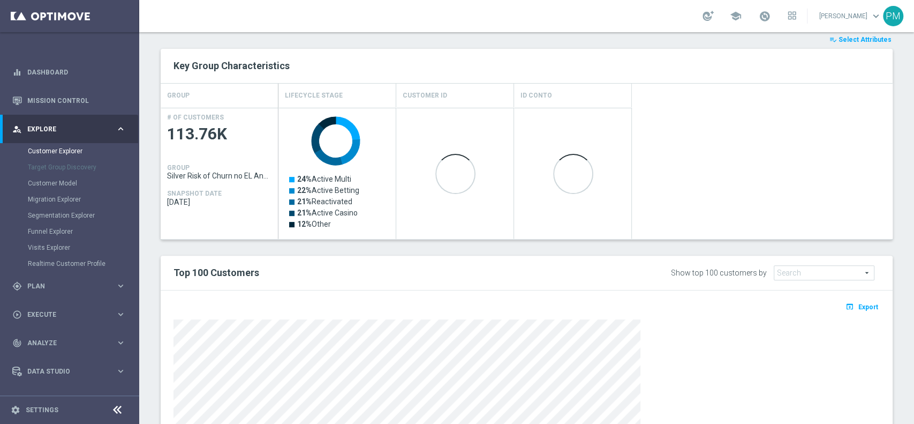
scroll to position [330, 0]
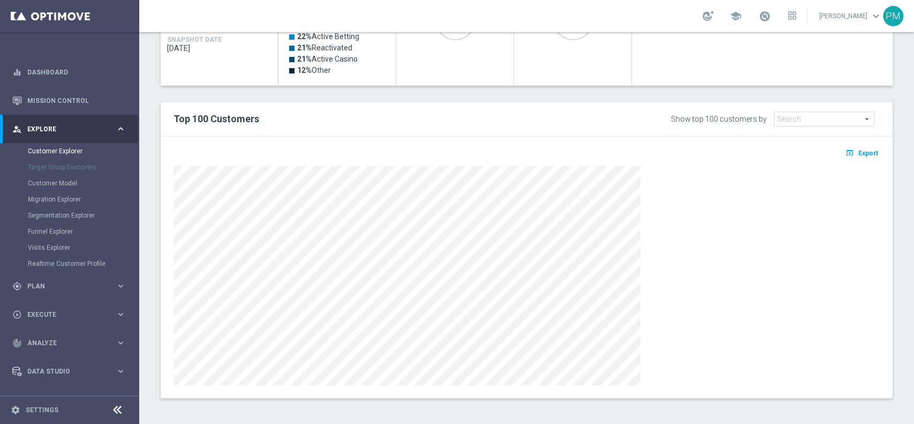
click at [848, 159] on div "open_in_browser Export" at bounding box center [526, 155] width 722 height 13
click at [859, 155] on span "Export" at bounding box center [869, 152] width 20 height 7
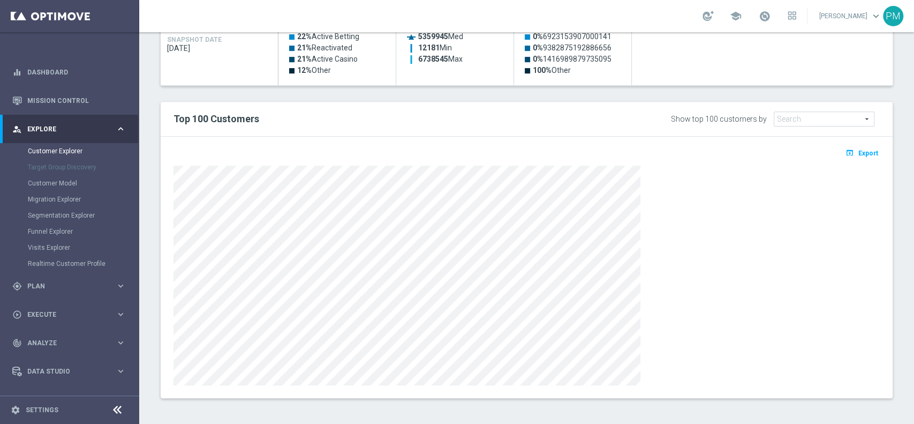
scroll to position [0, 0]
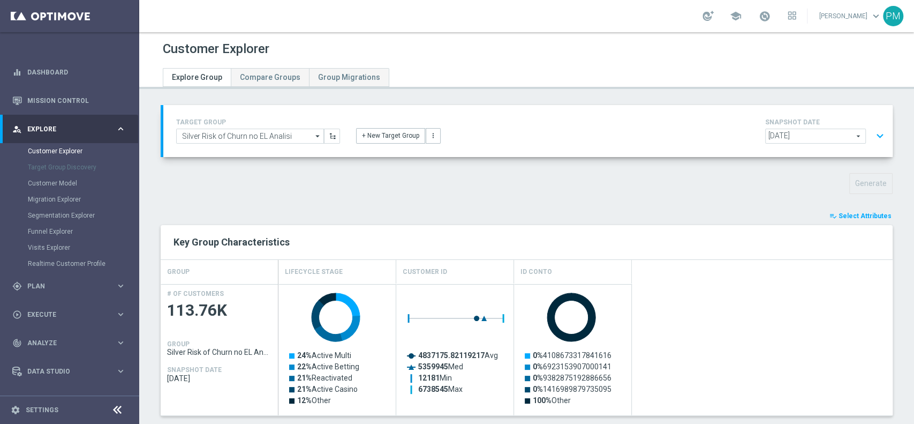
drag, startPoint x: 864, startPoint y: 133, endPoint x: 809, endPoint y: 135, distance: 55.2
click at [872, 133] on button "expand_more" at bounding box center [880, 136] width 16 height 20
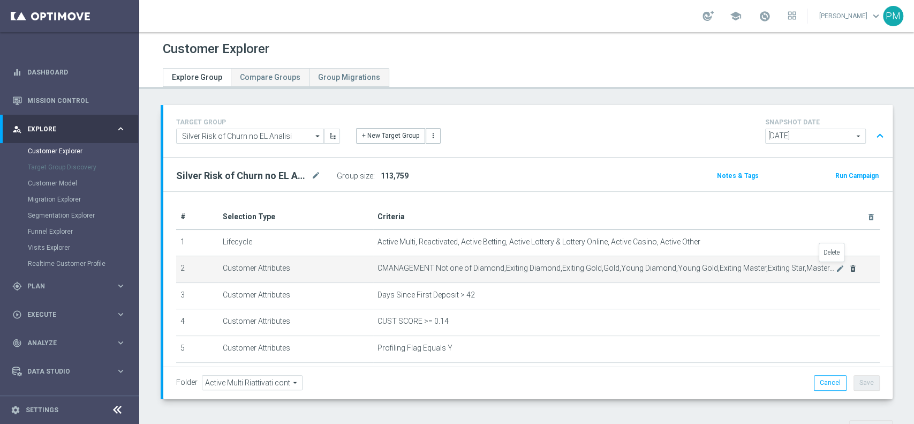
click at [849, 269] on icon "delete_forever" at bounding box center [853, 268] width 9 height 9
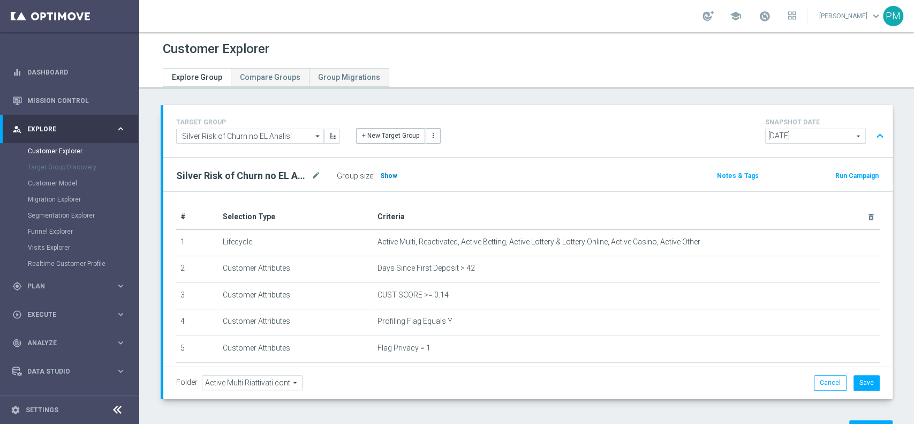
click at [382, 176] on span "Show" at bounding box center [388, 175] width 17 height 7
click at [51, 285] on span "Plan" at bounding box center [71, 286] width 88 height 6
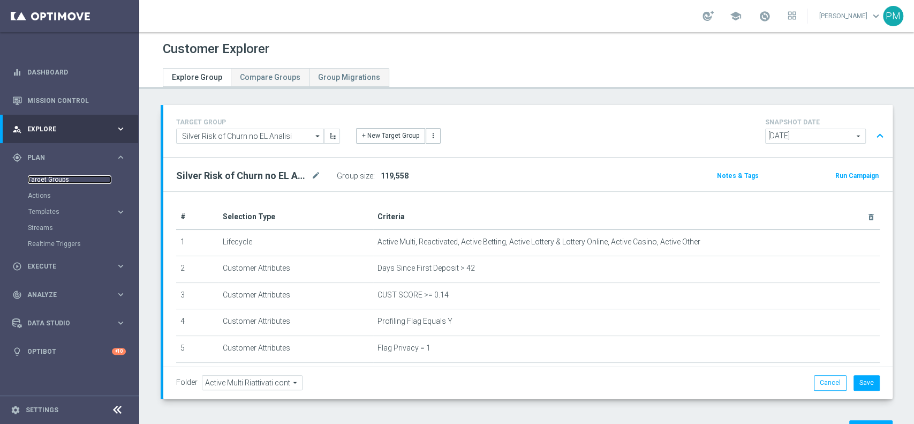
click at [49, 181] on link "Target Groups" at bounding box center [70, 179] width 84 height 9
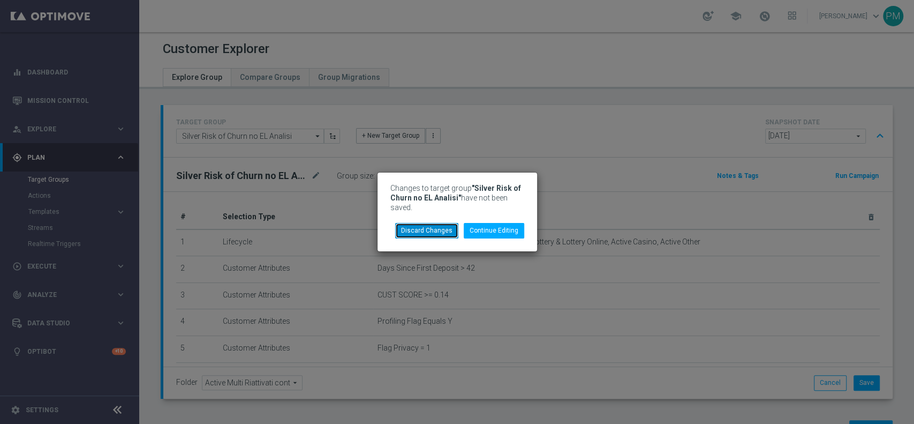
click at [410, 228] on button "Discard Changes" at bounding box center [426, 230] width 63 height 15
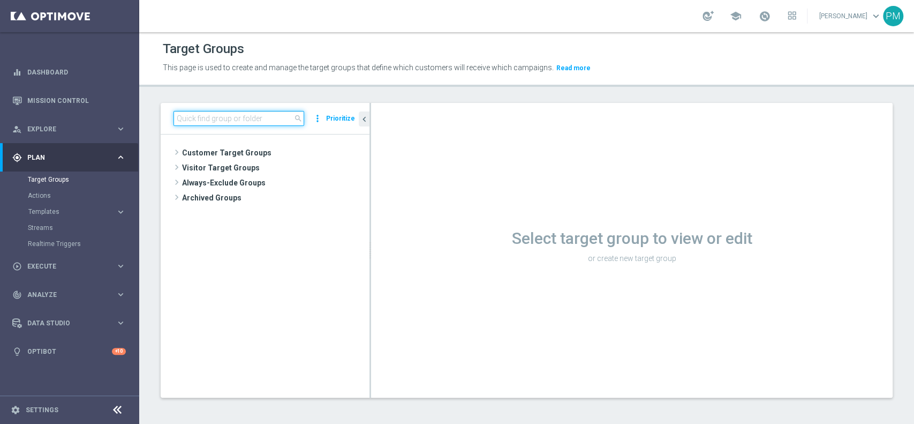
click at [269, 116] on input at bounding box center [239, 118] width 131 height 15
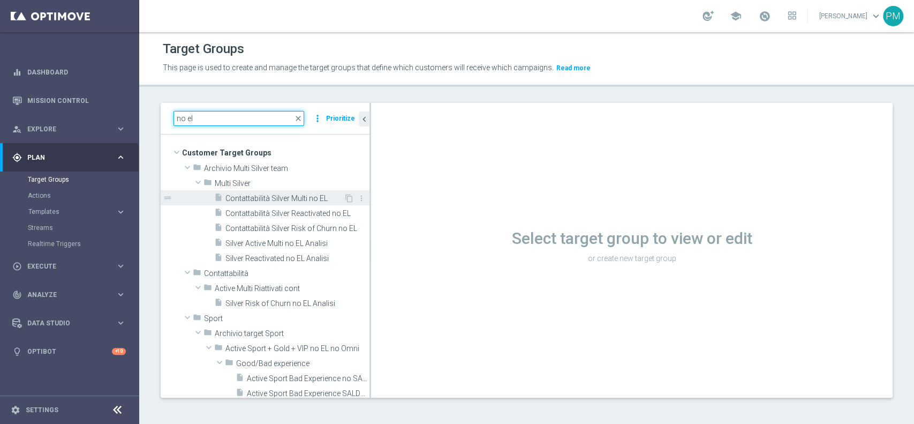
type input "no el"
click at [288, 198] on span "Contattabilità Silver Multi no EL" at bounding box center [284, 198] width 118 height 9
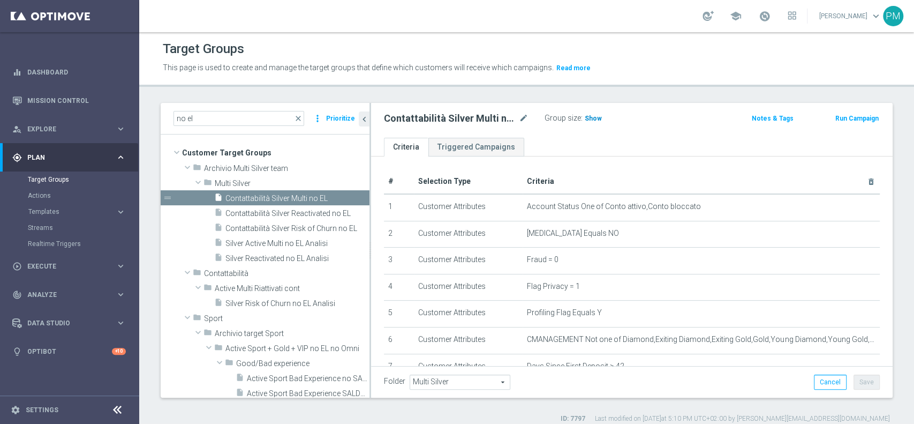
click at [588, 119] on span "Show" at bounding box center [593, 118] width 17 height 7
click at [253, 211] on span "Contattabilità Silver Reactivated no EL" at bounding box center [285, 213] width 120 height 9
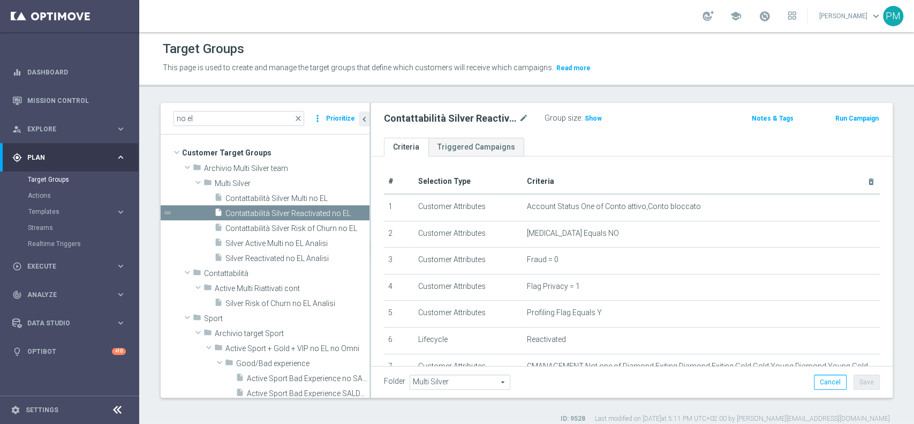
drag, startPoint x: 585, startPoint y: 115, endPoint x: 588, endPoint y: 157, distance: 41.8
click at [586, 115] on span "Show" at bounding box center [593, 118] width 17 height 7
click at [261, 232] on span "Contattabilità Silver Risk of Churn no EL" at bounding box center [285, 228] width 120 height 9
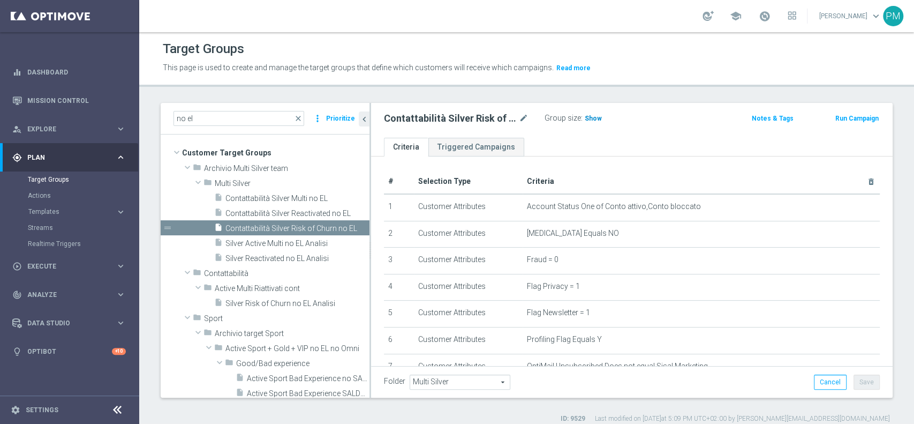
click at [592, 117] on span "Show" at bounding box center [593, 118] width 17 height 7
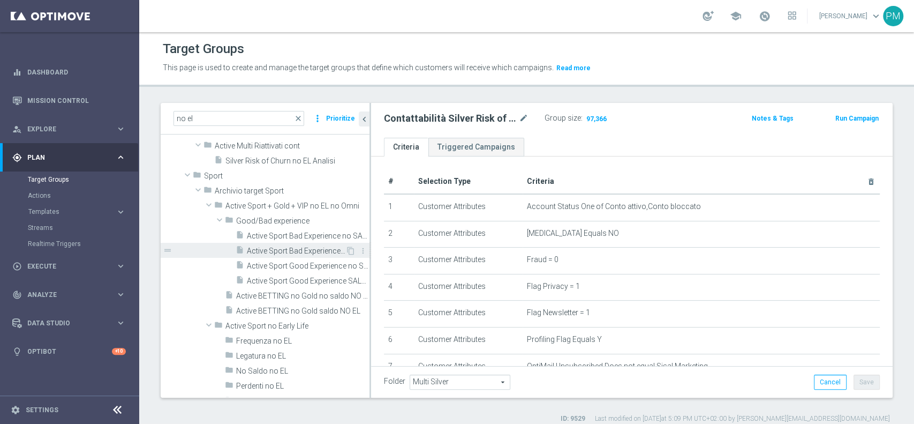
scroll to position [214, 0]
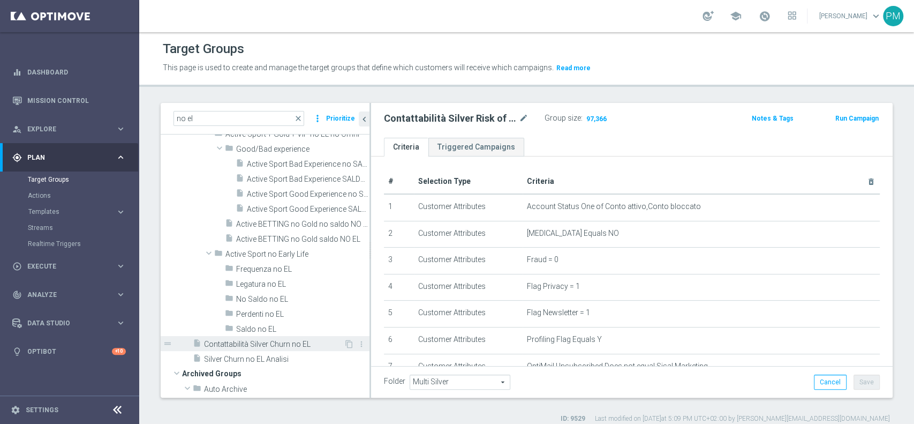
click at [268, 345] on span "Contattabilità Silver Churn no EL" at bounding box center [274, 344] width 140 height 9
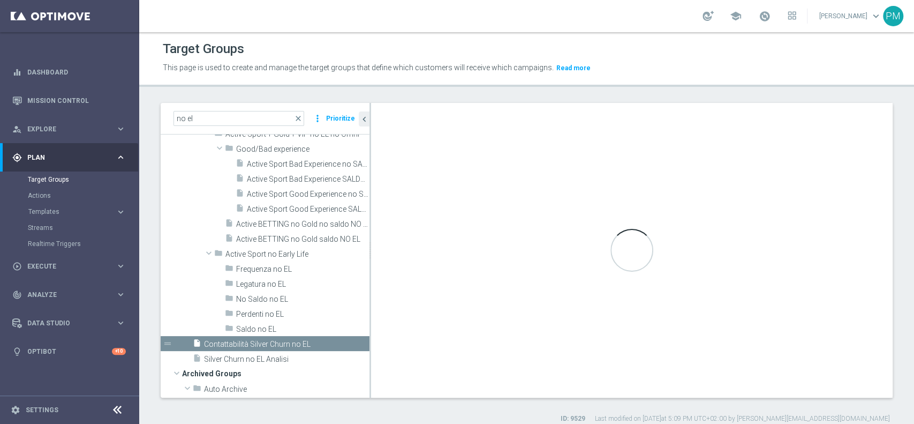
type input "Customer Target Groups"
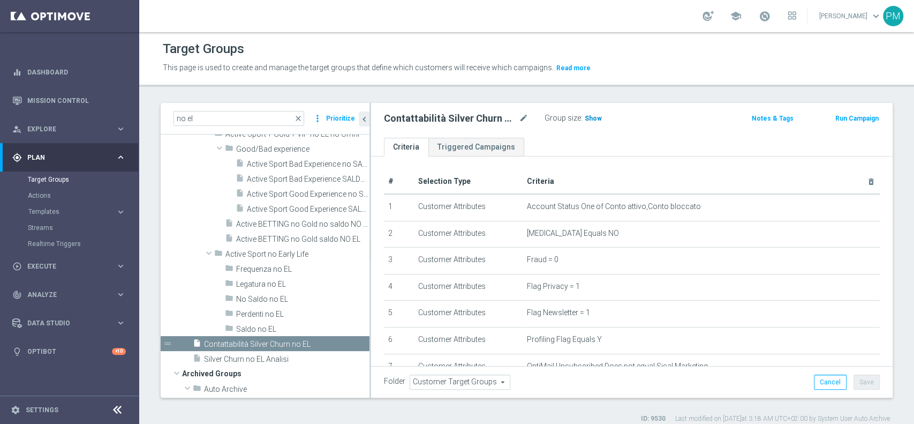
click at [589, 118] on span "Show" at bounding box center [593, 118] width 17 height 7
click at [202, 114] on input "no el" at bounding box center [239, 118] width 131 height 15
paste input "Giocanti Talent M-1 non Active mtd"
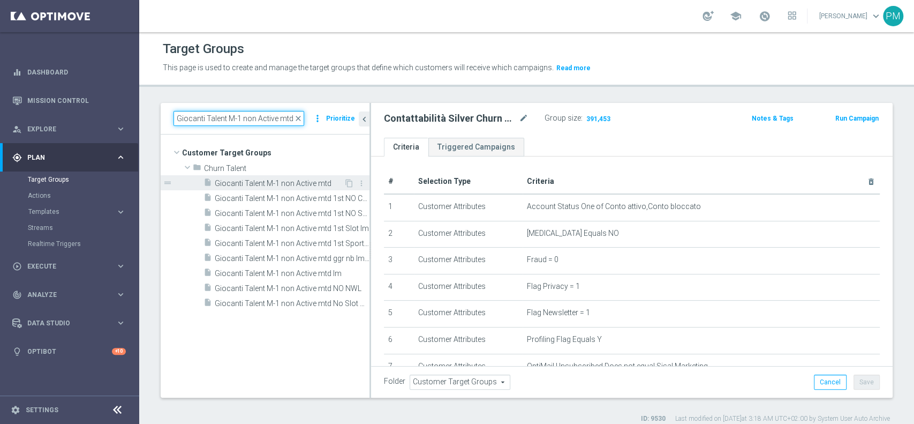
type input "Giocanti Talent M-1 non Active mtd"
click at [255, 184] on span "Giocanti Talent M-1 non Active mtd" at bounding box center [279, 183] width 129 height 9
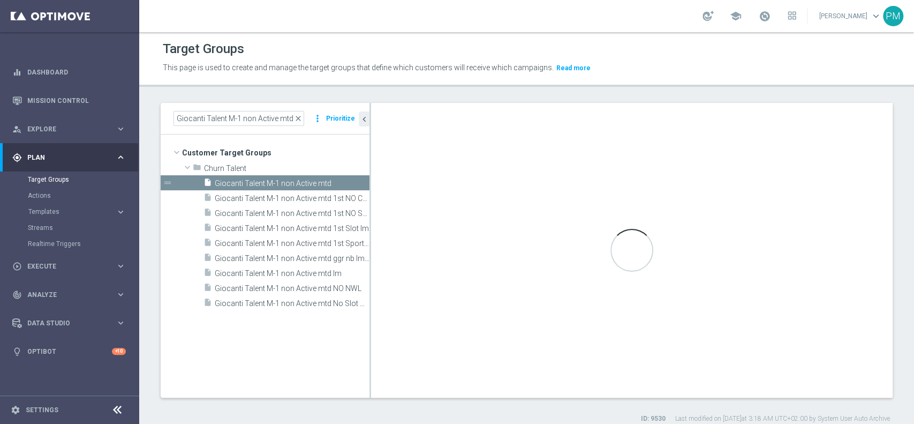
type input "Churn Talent"
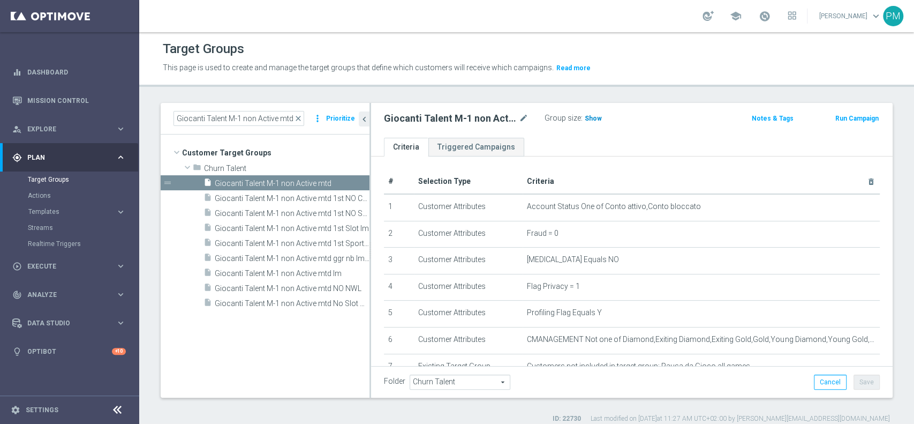
click at [591, 121] on span "Show" at bounding box center [593, 118] width 17 height 7
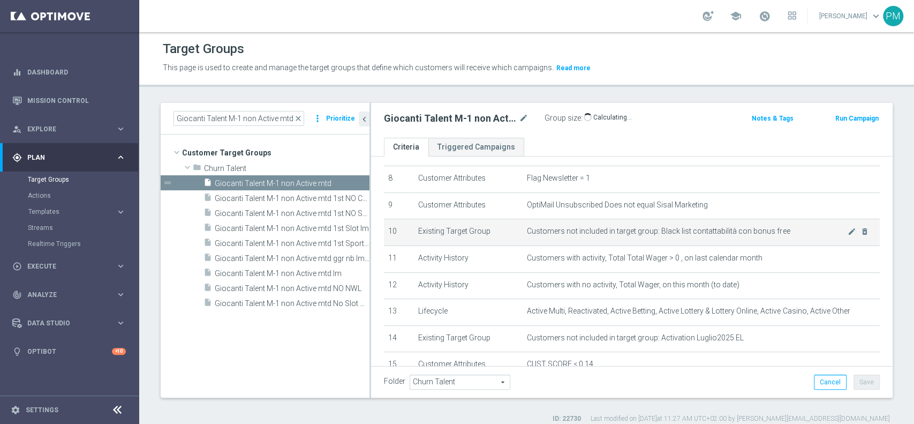
scroll to position [285, 0]
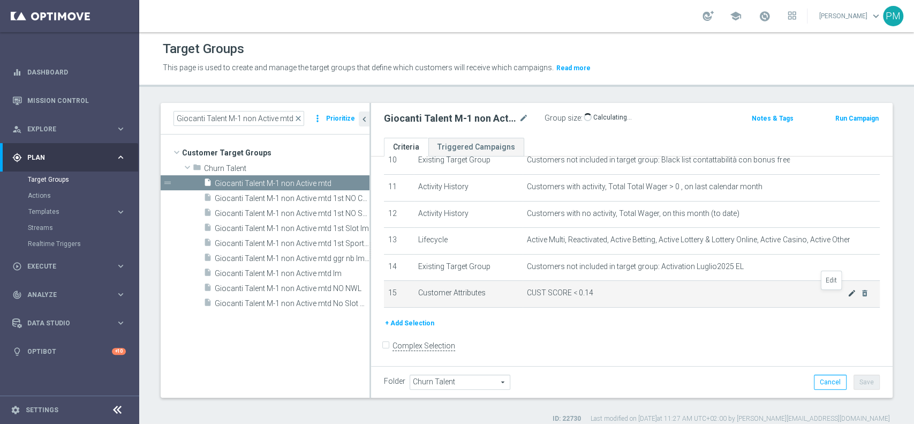
click at [848, 297] on icon "mode_edit" at bounding box center [852, 293] width 9 height 9
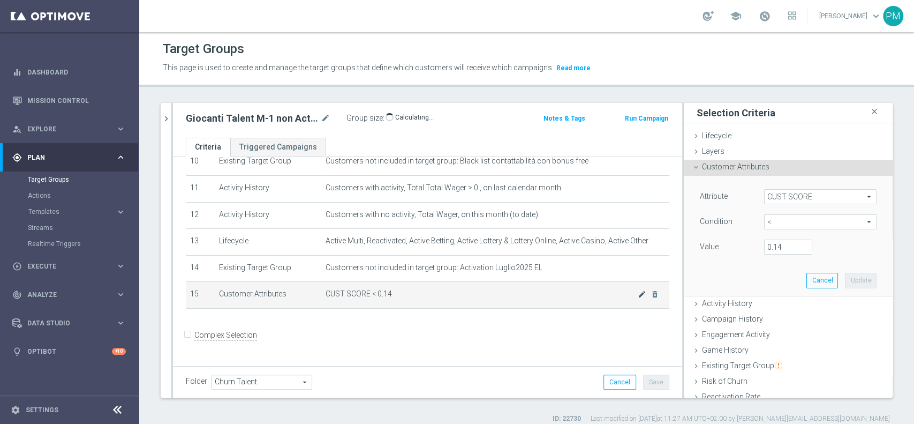
scroll to position [278, 0]
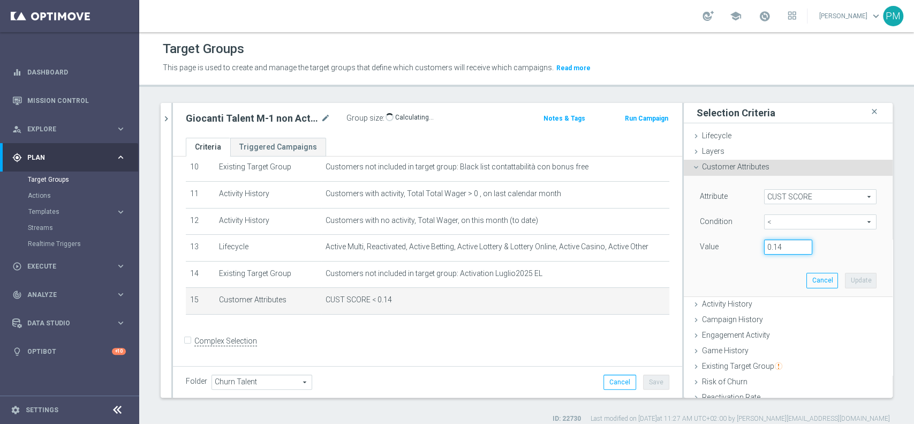
click at [768, 246] on input "0.14" at bounding box center [788, 246] width 48 height 15
type input "0.15"
click at [845, 283] on button "Update" at bounding box center [861, 280] width 32 height 15
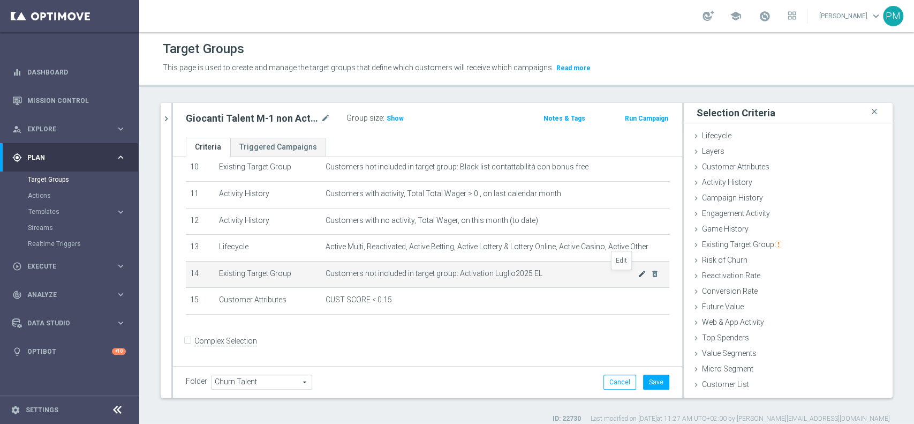
click at [638, 273] on icon "mode_edit" at bounding box center [642, 273] width 9 height 9
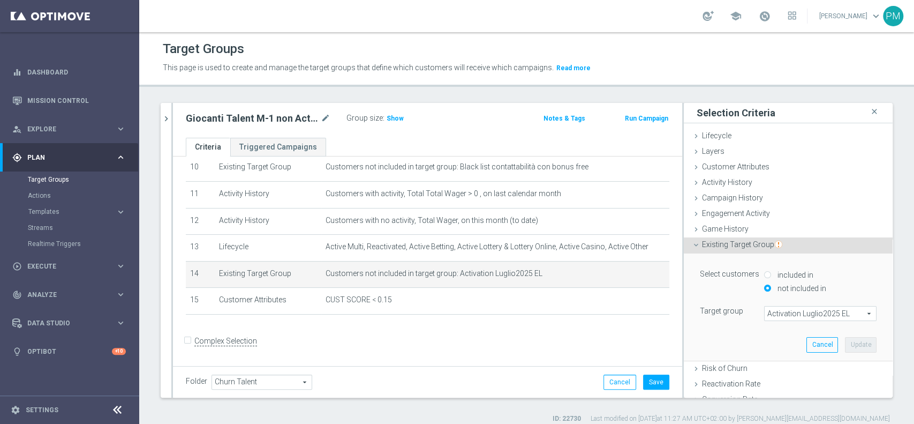
click at [787, 308] on span "Activation Luglio2025 EL" at bounding box center [820, 313] width 111 height 14
click at [0, 0] on input "search" at bounding box center [0, 0] width 0 height 0
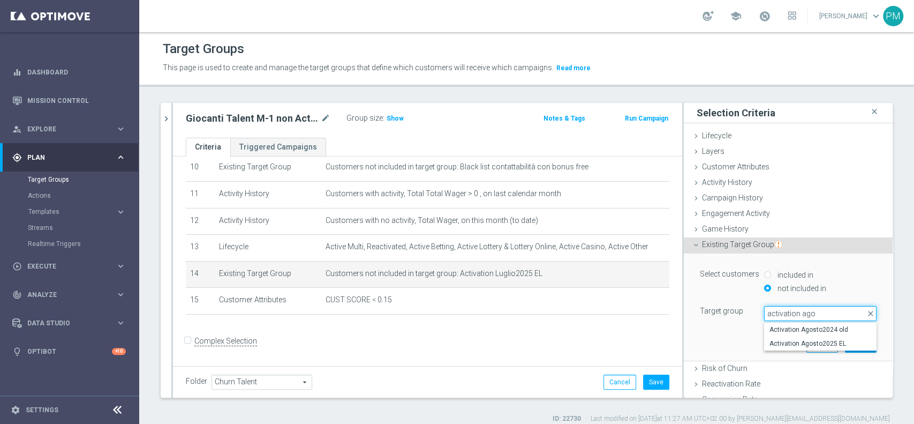
click at [793, 313] on input "activation ago" at bounding box center [820, 313] width 112 height 15
click at [793, 310] on input "activation sett" at bounding box center [820, 313] width 112 height 15
type input "activation agos"
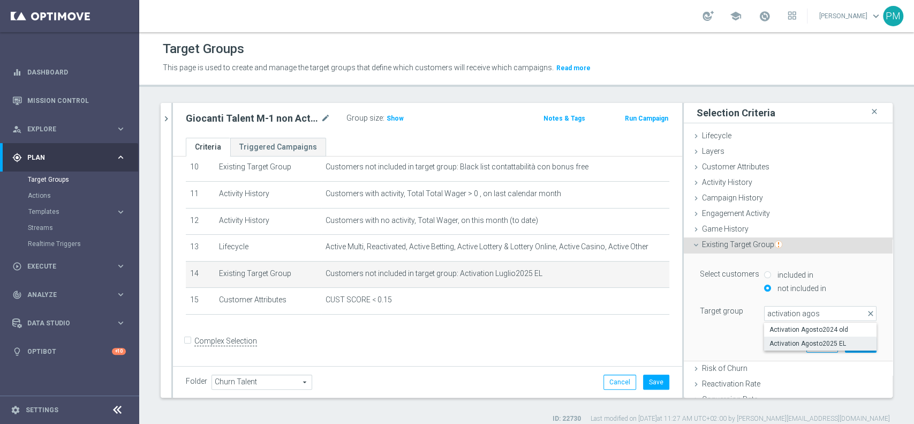
click at [800, 341] on span "Activation Agosto2025 EL" at bounding box center [821, 343] width 102 height 9
type input "Activation Agosto2025 EL"
click at [845, 345] on button "Update" at bounding box center [861, 344] width 32 height 15
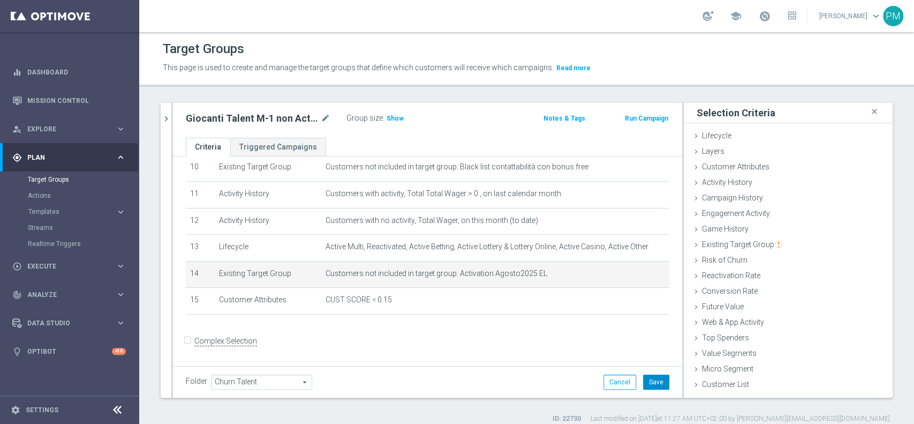
click at [656, 385] on button "Save" at bounding box center [656, 381] width 26 height 15
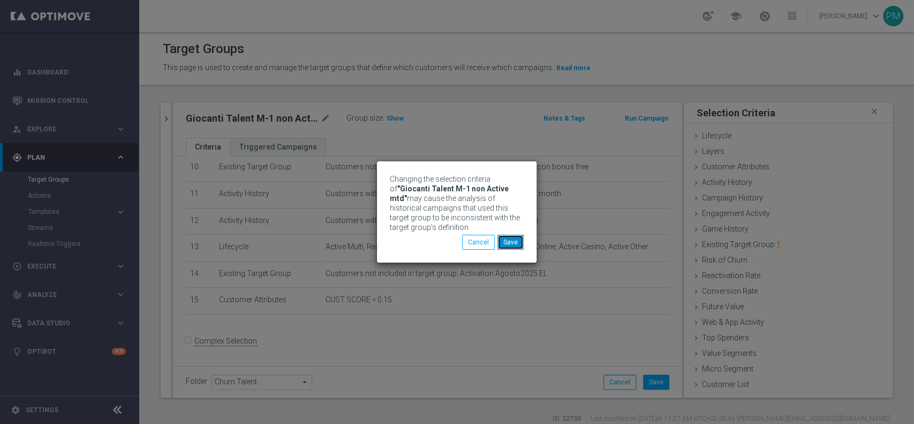
click at [516, 243] on button "Save" at bounding box center [511, 242] width 26 height 15
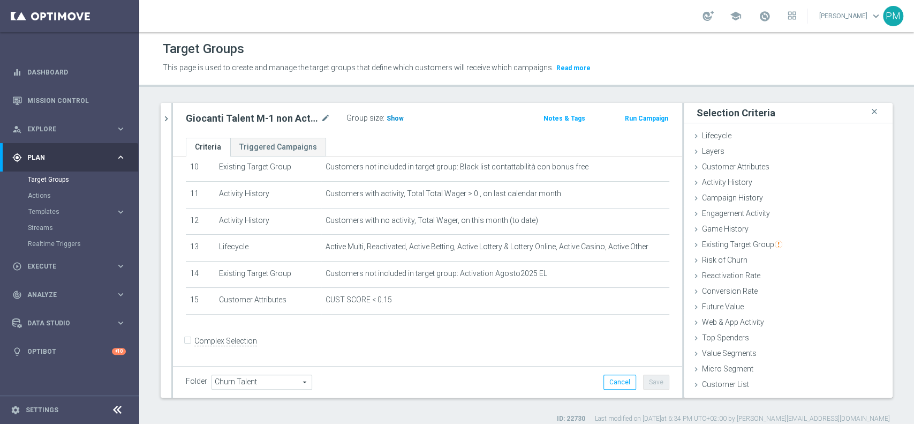
click at [394, 118] on span "Show" at bounding box center [395, 118] width 17 height 7
click at [169, 115] on icon "chevron_right" at bounding box center [166, 119] width 10 height 10
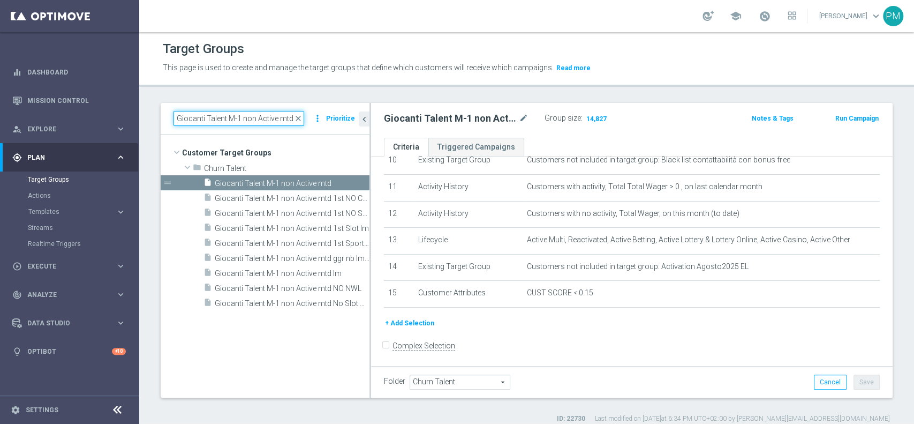
click at [219, 118] on input "Giocanti Talent M-1 non Active mtd" at bounding box center [239, 118] width 131 height 15
paste input "Master low"
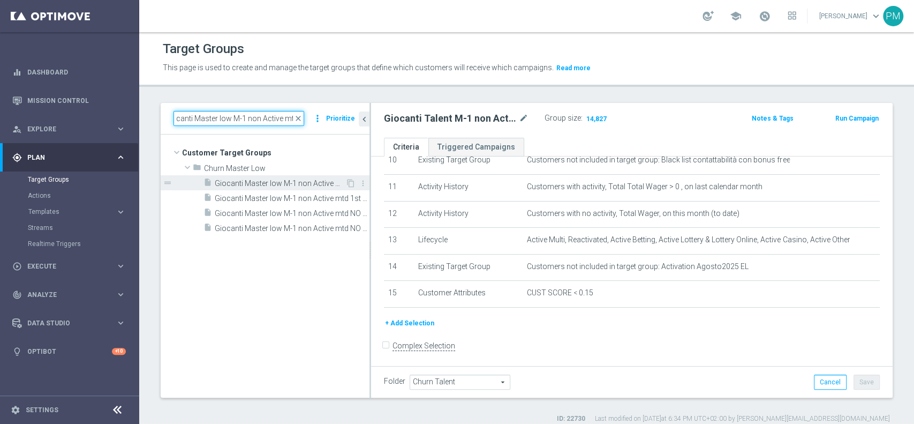
type input "Giocanti Master low M-1 non Active mtd"
click at [268, 184] on span "Giocanti Master low M-1 non Active mtd" at bounding box center [280, 183] width 131 height 9
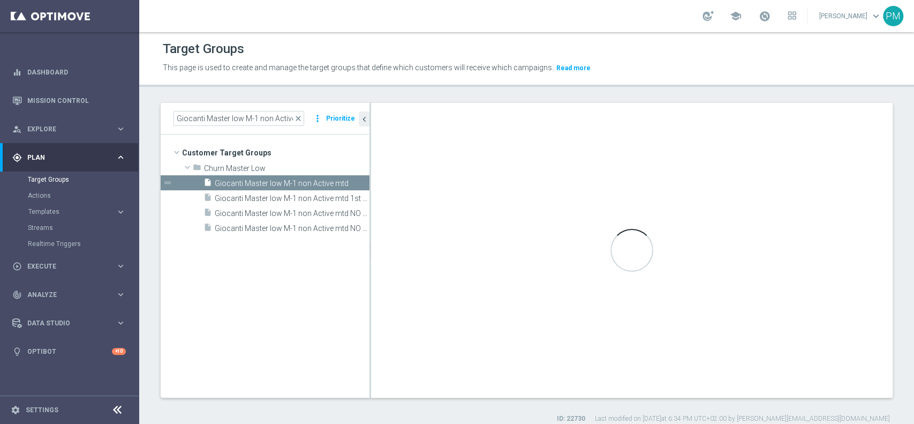
type input "Churn Master Low"
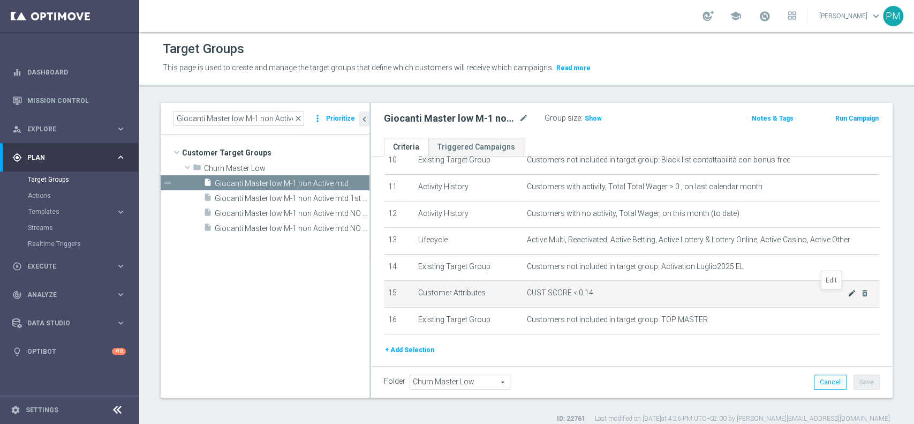
click at [848, 296] on icon "mode_edit" at bounding box center [852, 293] width 9 height 9
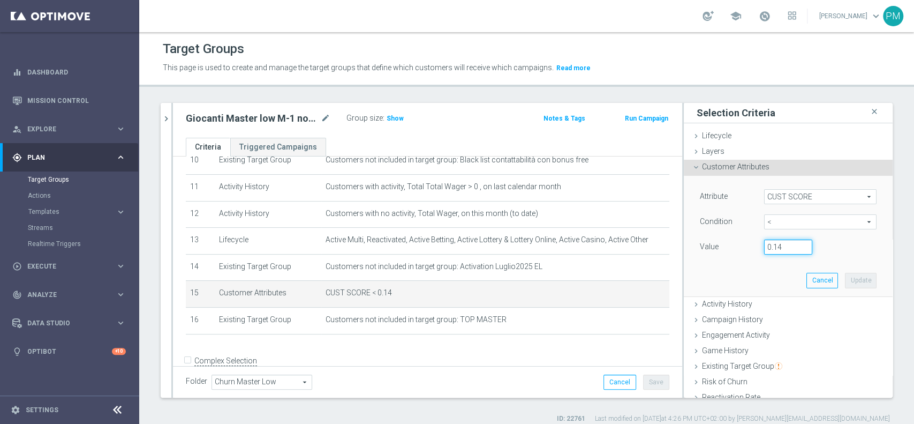
click at [778, 243] on input "0.14" at bounding box center [788, 246] width 48 height 15
type input "1"
click at [786, 244] on input "1" at bounding box center [788, 246] width 48 height 15
click at [771, 247] on input "1" at bounding box center [788, 246] width 48 height 15
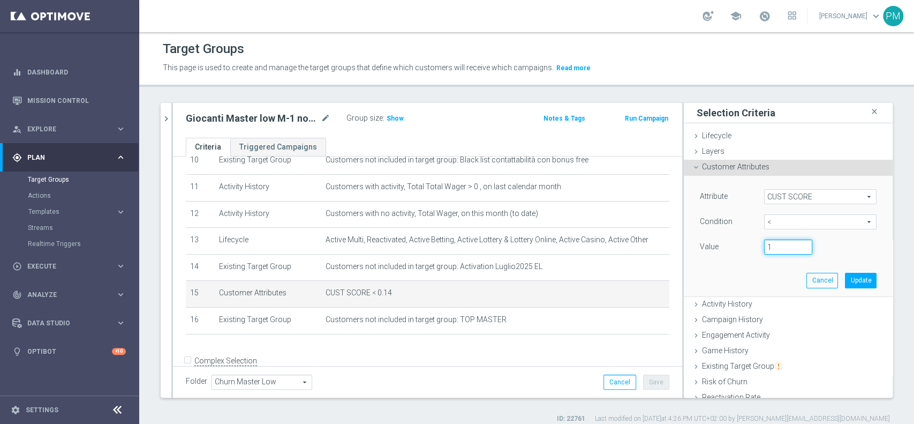
click at [771, 246] on input "1" at bounding box center [788, 246] width 48 height 15
type input "0.15"
click at [849, 281] on button "Update" at bounding box center [861, 280] width 32 height 15
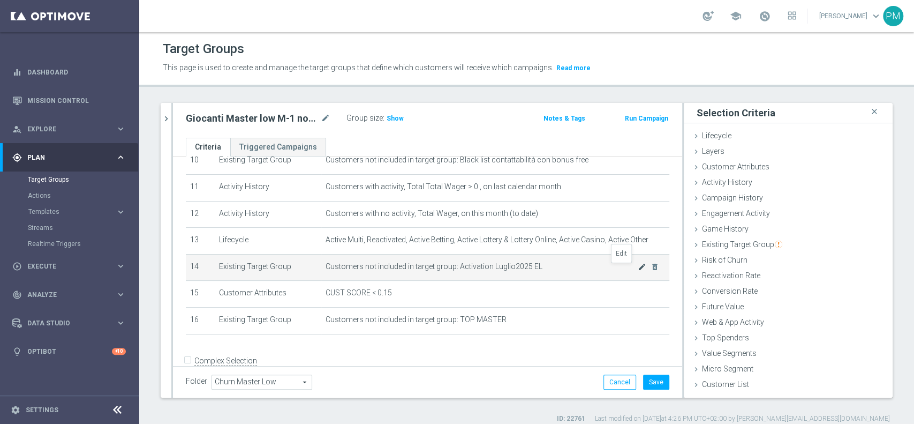
click at [638, 270] on icon "mode_edit" at bounding box center [642, 266] width 9 height 9
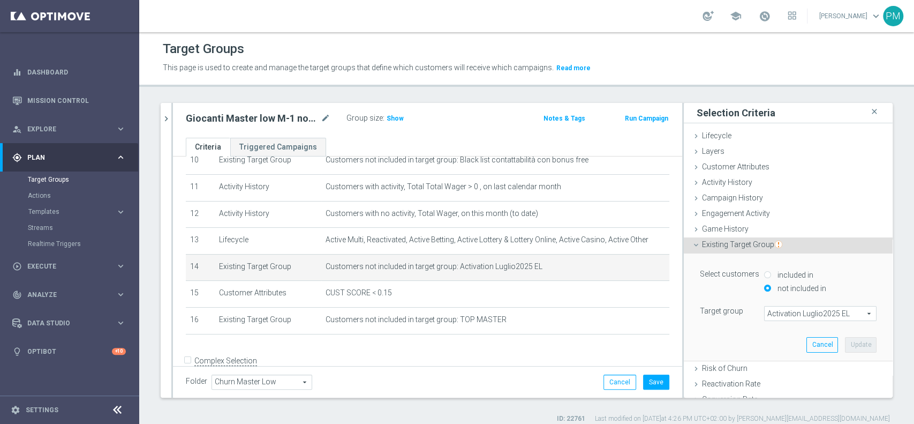
click at [793, 317] on span "Activation Luglio2025 EL" at bounding box center [820, 313] width 111 height 14
click at [0, 0] on input "search" at bounding box center [0, 0] width 0 height 0
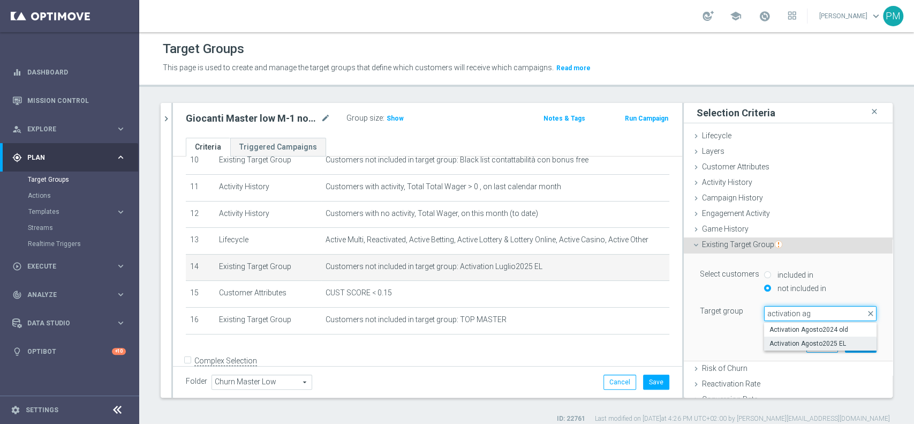
type input "activation ag"
click at [790, 342] on span "Activation Agosto2025 EL" at bounding box center [821, 343] width 102 height 9
type input "Activation Agosto2025 EL"
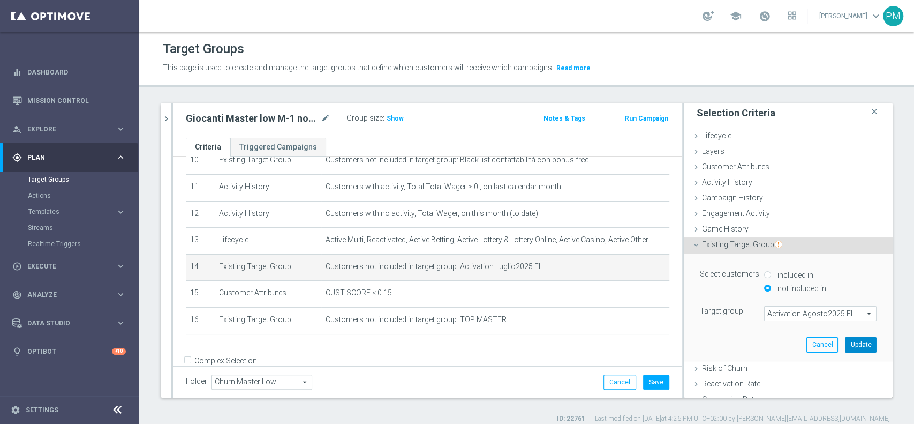
click at [853, 338] on button "Update" at bounding box center [861, 344] width 32 height 15
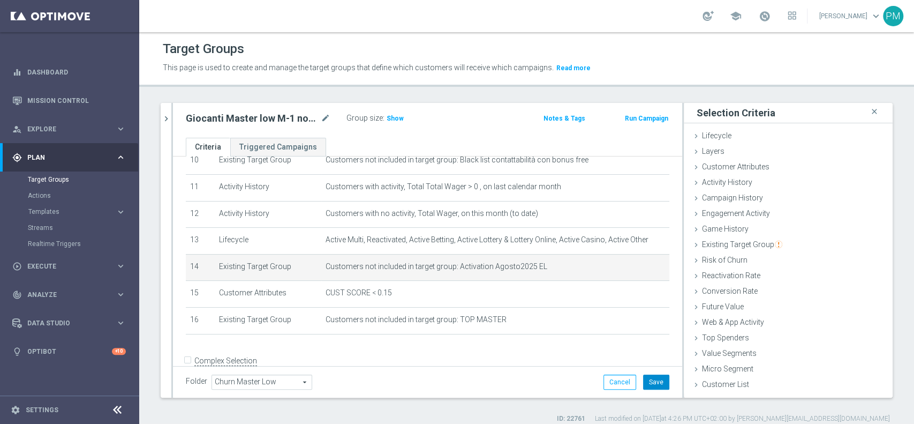
click at [647, 385] on button "Save" at bounding box center [656, 381] width 26 height 15
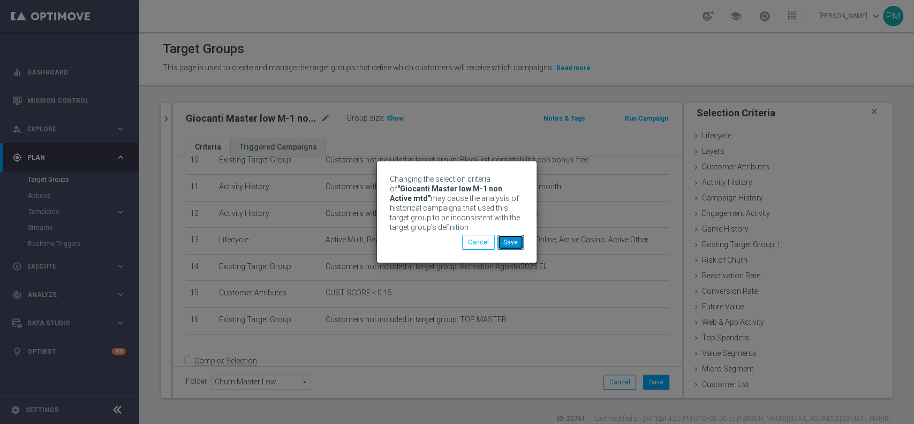
click at [513, 244] on button "Save" at bounding box center [511, 242] width 26 height 15
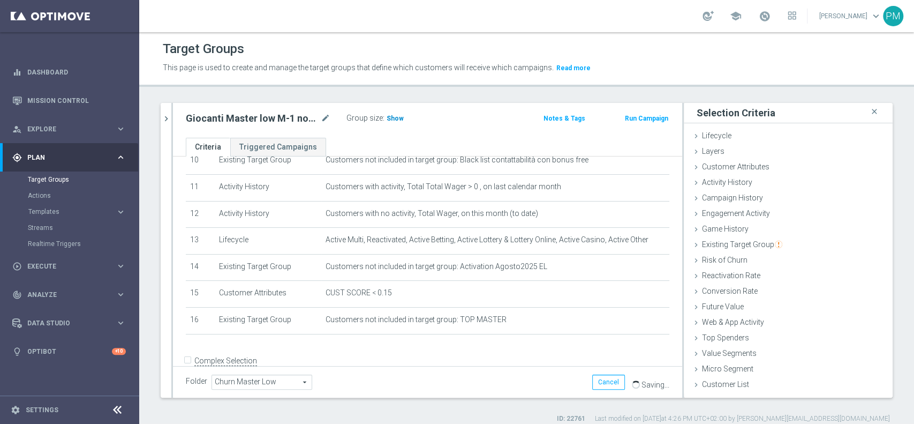
click at [396, 116] on span "Show" at bounding box center [395, 118] width 17 height 7
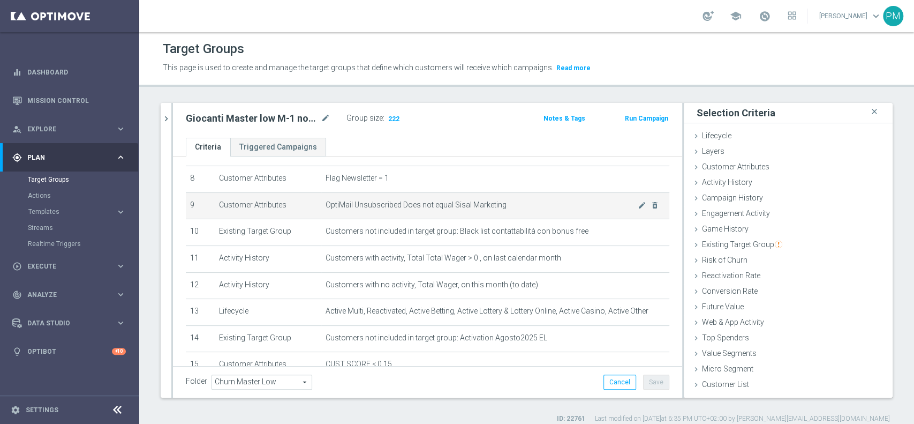
scroll to position [142, 0]
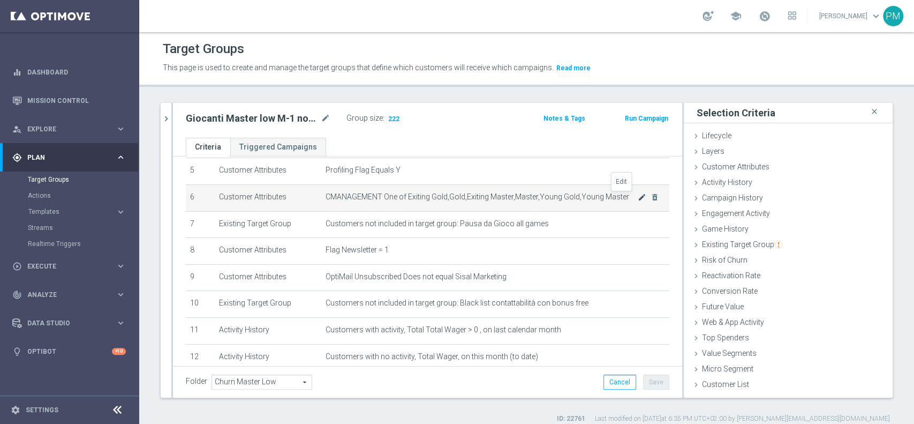
click at [638, 198] on icon "mode_edit" at bounding box center [642, 197] width 9 height 9
